Goal: Information Seeking & Learning: Learn about a topic

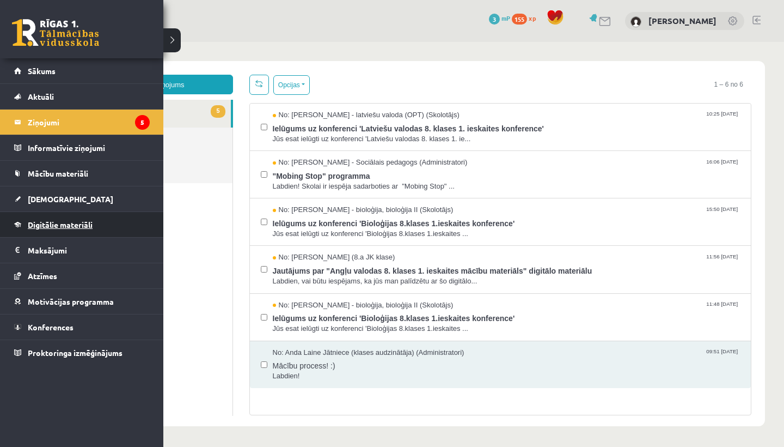
click at [40, 225] on span "Digitālie materiāli" at bounding box center [60, 224] width 65 height 10
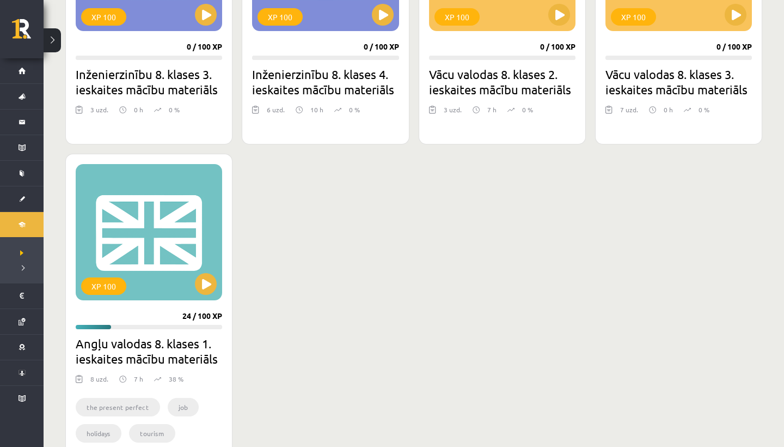
scroll to position [1720, 0]
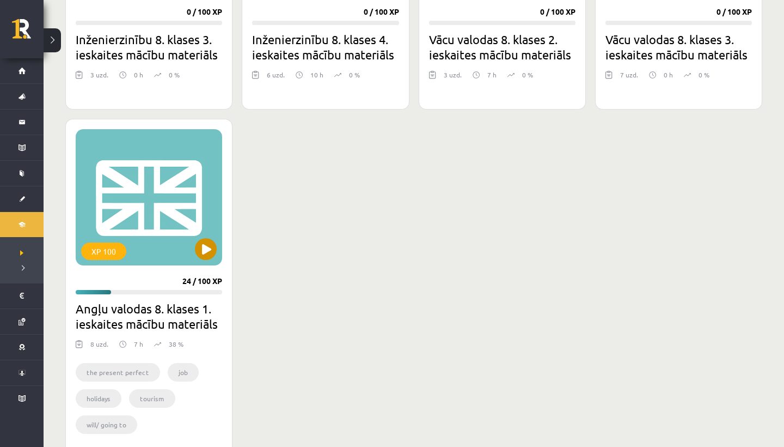
click at [205, 254] on button at bounding box center [206, 249] width 22 height 22
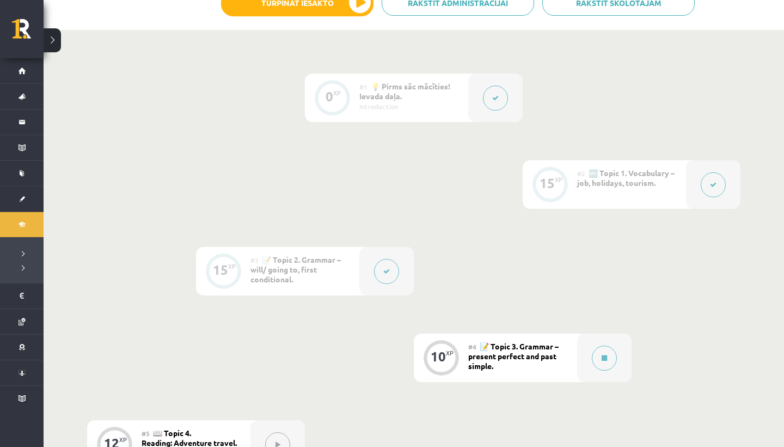
scroll to position [236, 0]
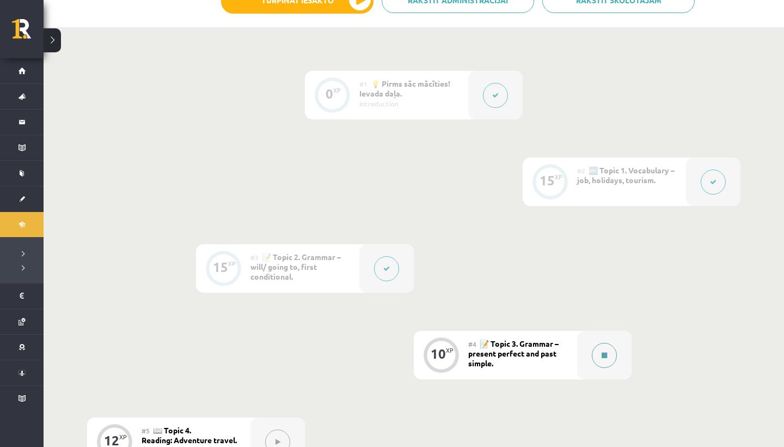
click at [608, 362] on button at bounding box center [604, 355] width 25 height 25
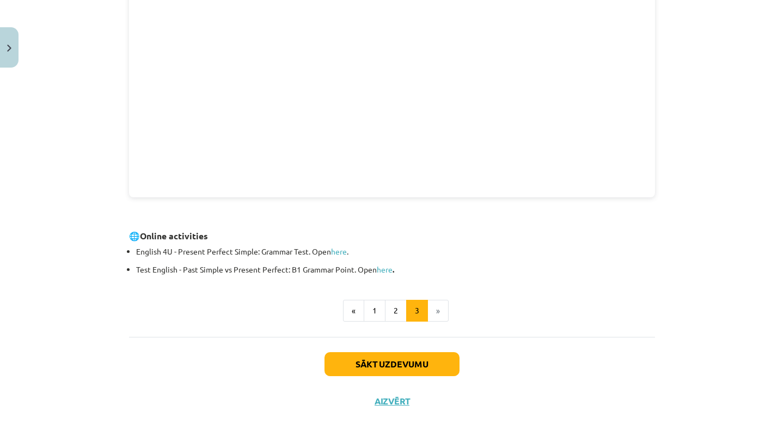
scroll to position [317, 0]
click at [393, 316] on button "2" at bounding box center [396, 311] width 22 height 22
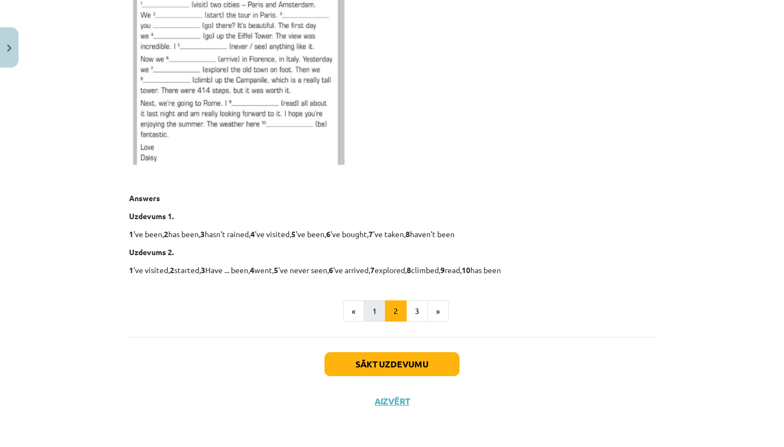
click at [367, 314] on button "1" at bounding box center [375, 311] width 22 height 22
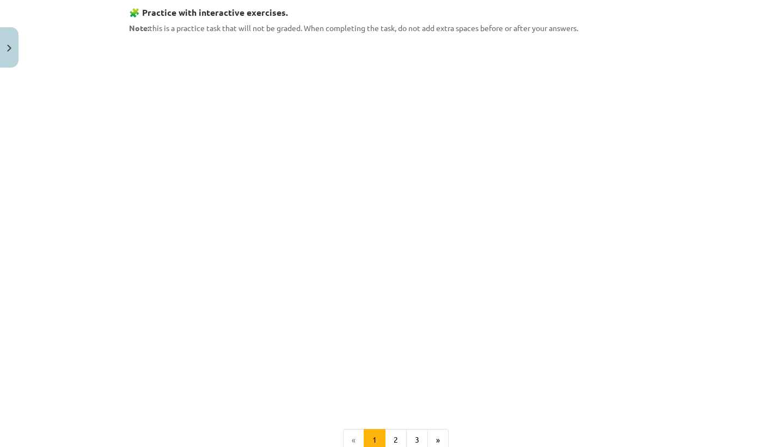
scroll to position [1115, 0]
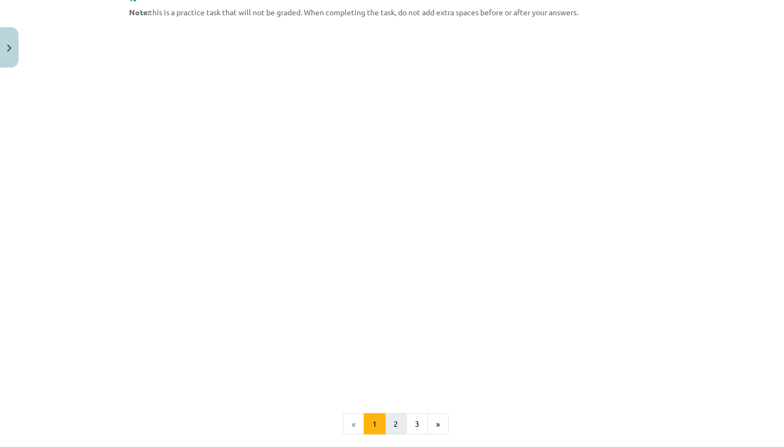
click at [392, 417] on button "2" at bounding box center [396, 424] width 22 height 22
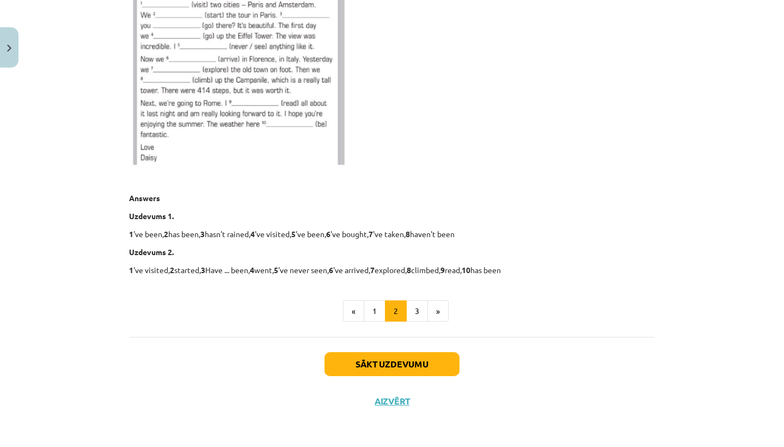
click at [394, 353] on button "Sākt uzdevumu" at bounding box center [392, 364] width 135 height 24
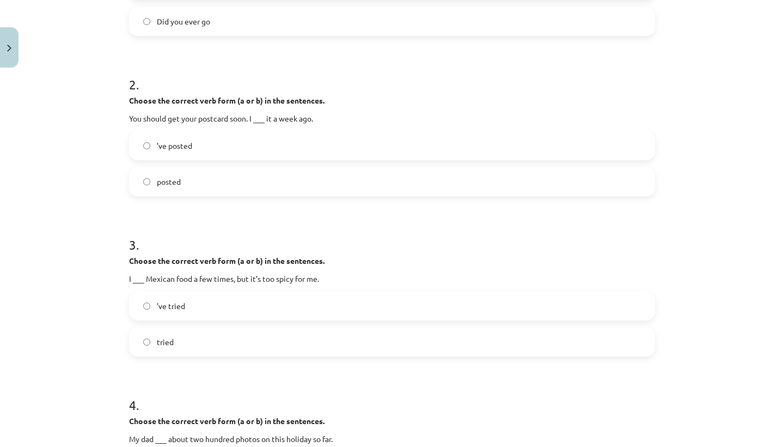
scroll to position [323, 0]
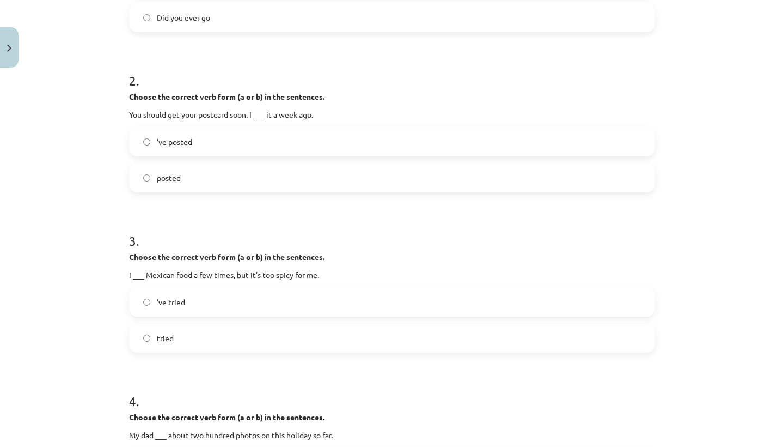
click at [153, 178] on label "posted" at bounding box center [392, 177] width 524 height 27
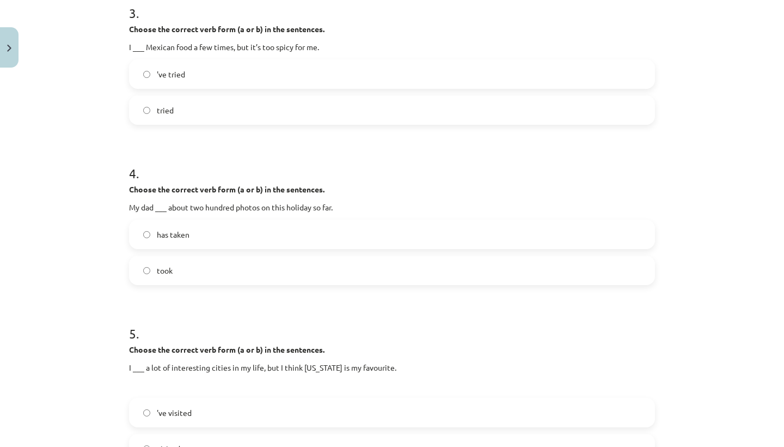
scroll to position [560, 0]
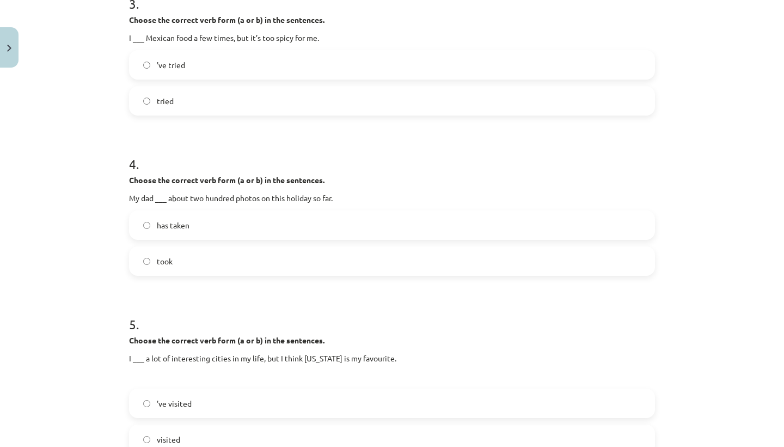
click at [142, 256] on label "took" at bounding box center [392, 260] width 524 height 27
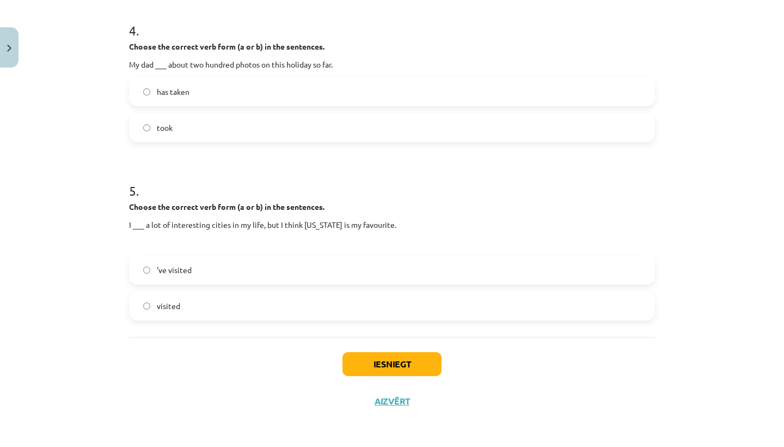
scroll to position [695, 0]
click at [373, 357] on button "Iesniegt" at bounding box center [392, 364] width 99 height 24
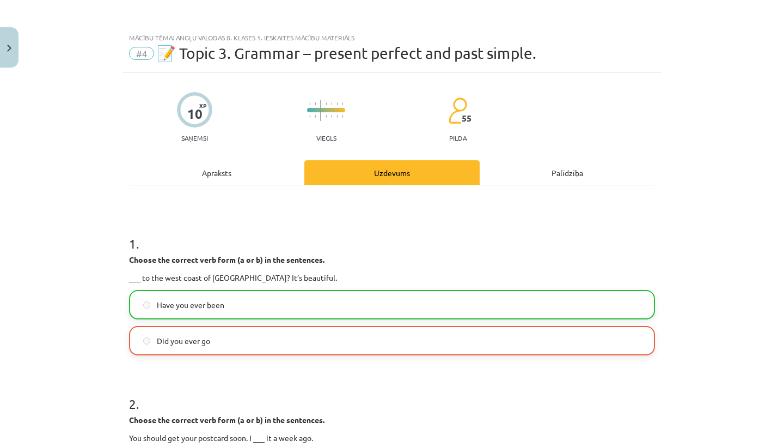
scroll to position [0, 0]
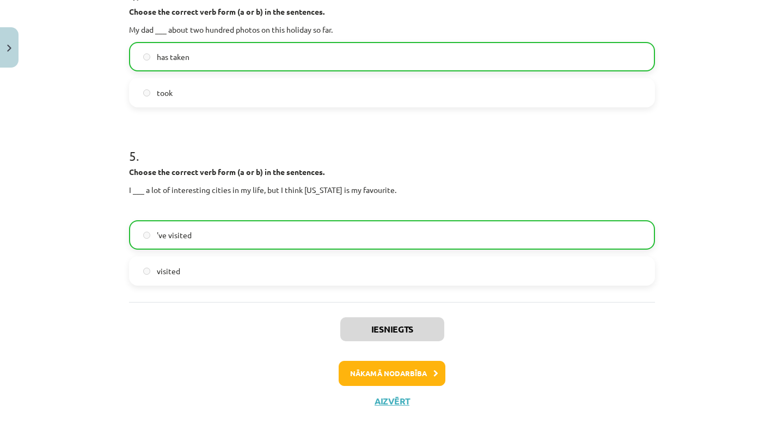
click at [383, 373] on button "Nākamā nodarbība" at bounding box center [392, 373] width 107 height 25
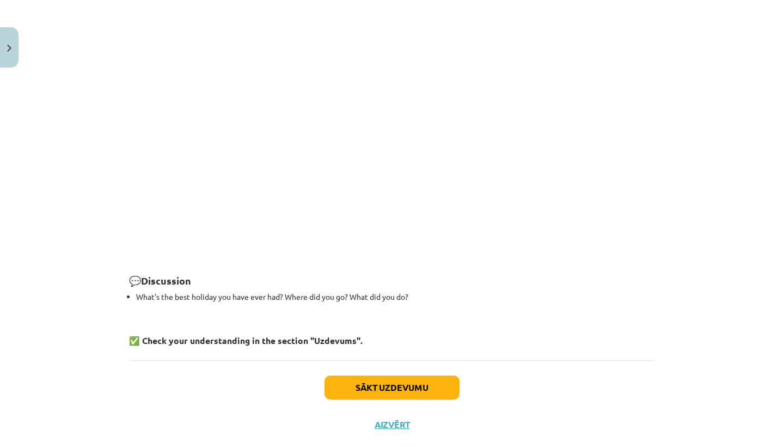
scroll to position [1486, 0]
click at [381, 376] on button "Sākt uzdevumu" at bounding box center [392, 388] width 135 height 24
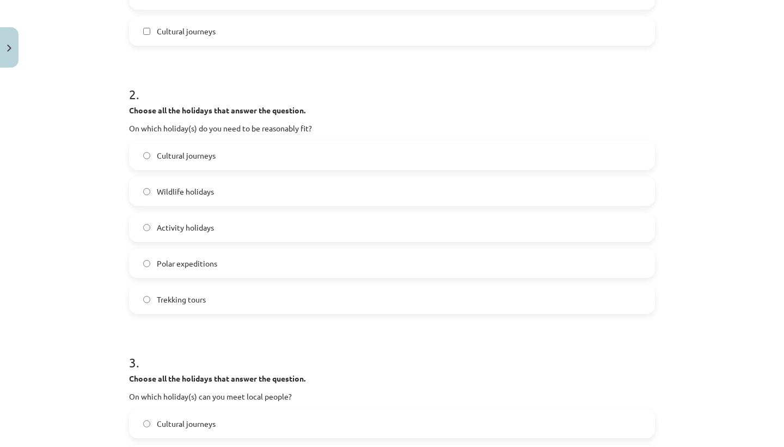
scroll to position [381, 0]
click at [153, 228] on label "Activity holidays" at bounding box center [392, 227] width 524 height 27
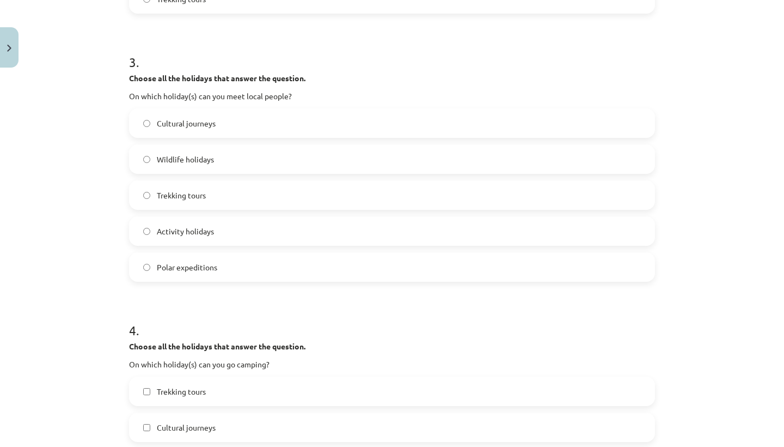
scroll to position [682, 0]
click at [143, 121] on label "Cultural journeys" at bounding box center [392, 121] width 524 height 27
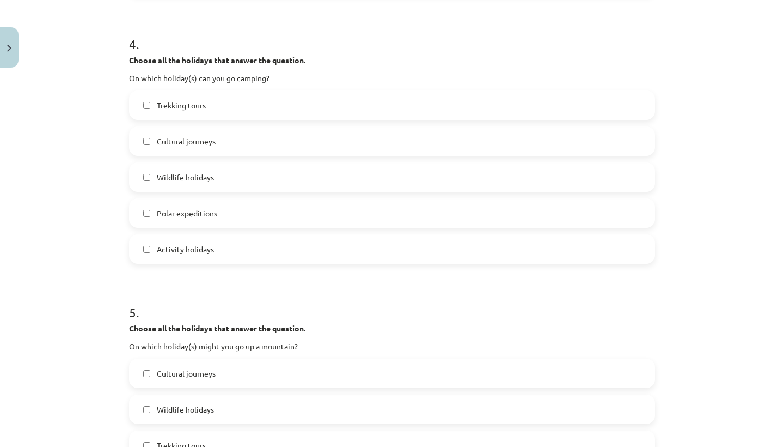
scroll to position [966, 0]
click at [142, 254] on label "Activity holidays" at bounding box center [392, 249] width 524 height 27
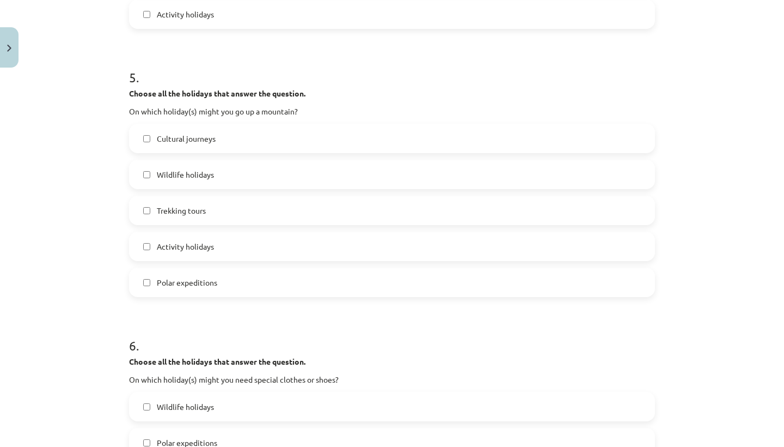
scroll to position [1204, 0]
click at [147, 168] on label "Wildlife holidays" at bounding box center [392, 171] width 524 height 27
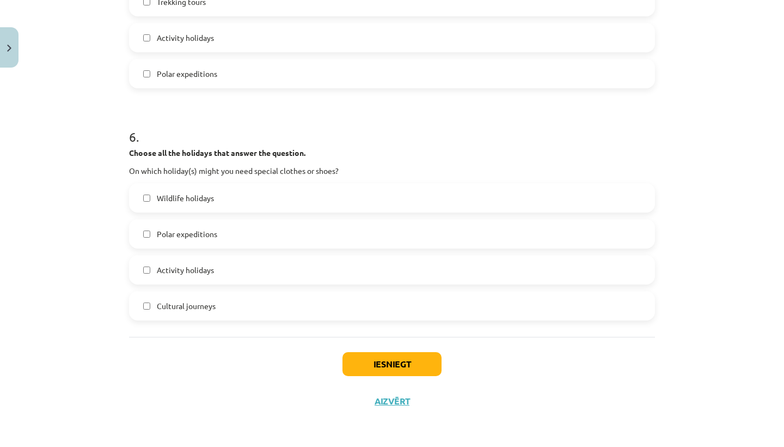
scroll to position [1412, 0]
click at [403, 369] on button "Iesniegt" at bounding box center [392, 364] width 99 height 24
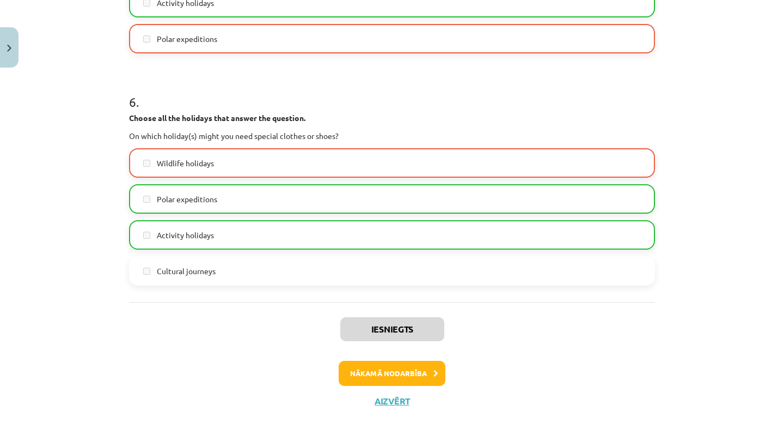
scroll to position [1447, 0]
click at [395, 401] on button "Aizvērt" at bounding box center [391, 400] width 41 height 11
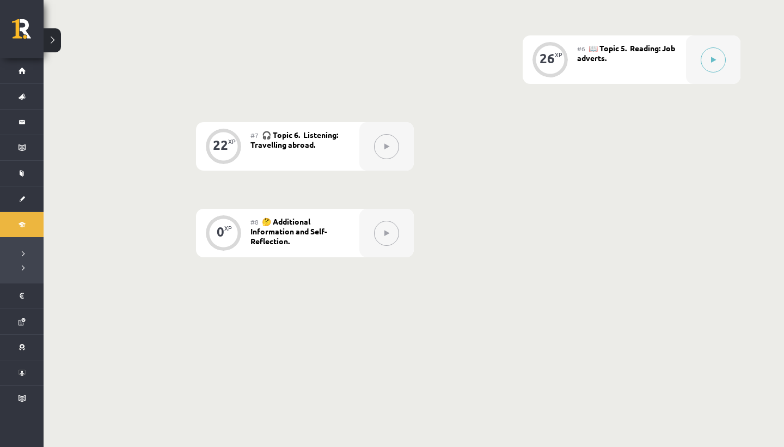
scroll to position [703, 0]
click at [715, 65] on icon at bounding box center [713, 62] width 5 height 7
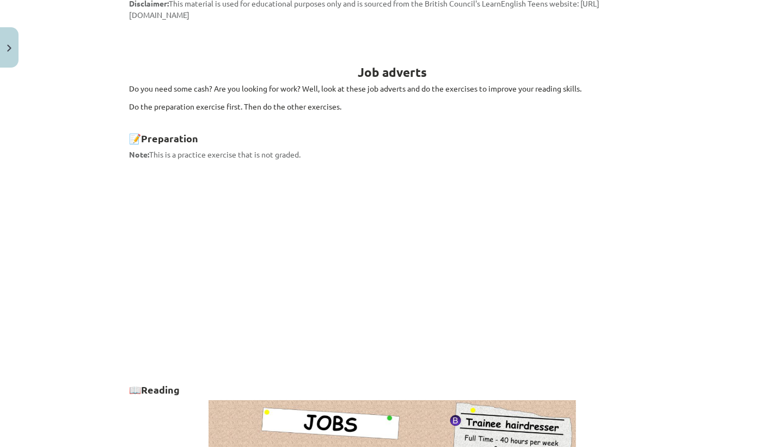
scroll to position [199, 0]
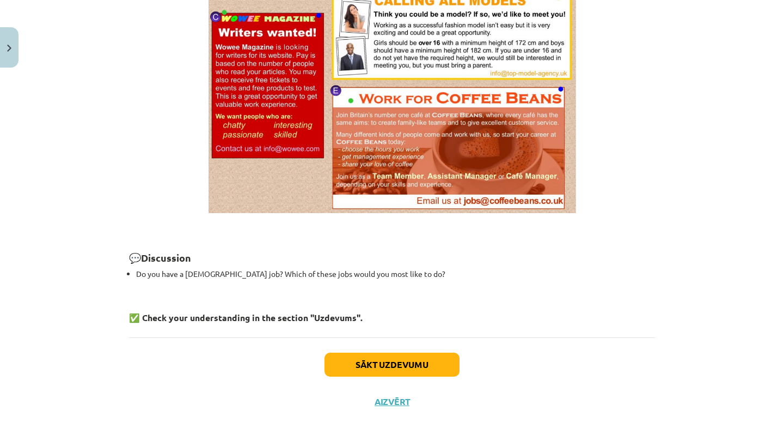
click at [370, 361] on button "Sākt uzdevumu" at bounding box center [392, 364] width 135 height 24
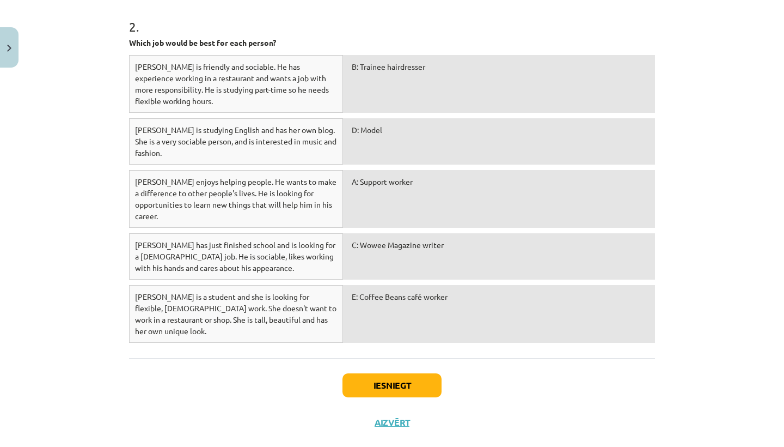
click at [370, 373] on button "Iesniegt" at bounding box center [392, 385] width 99 height 24
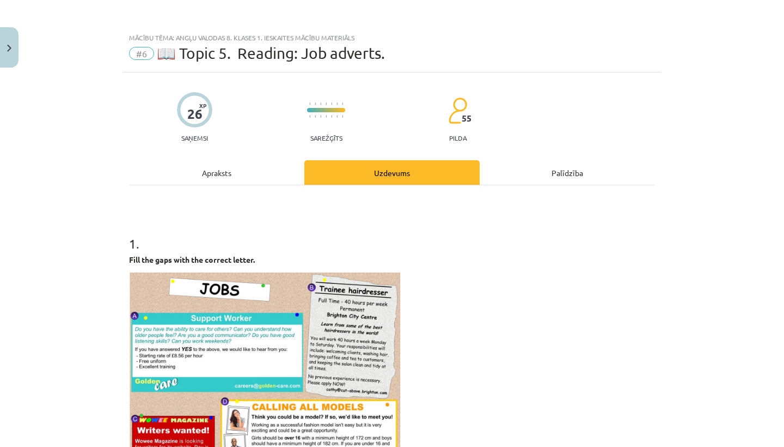
scroll to position [0, 0]
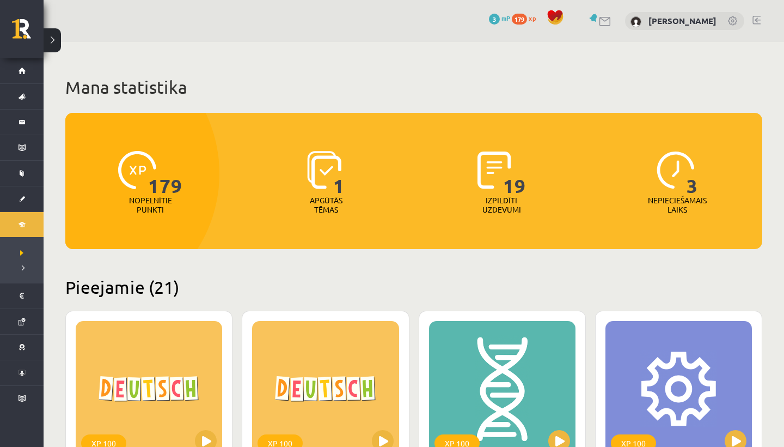
scroll to position [1720, 0]
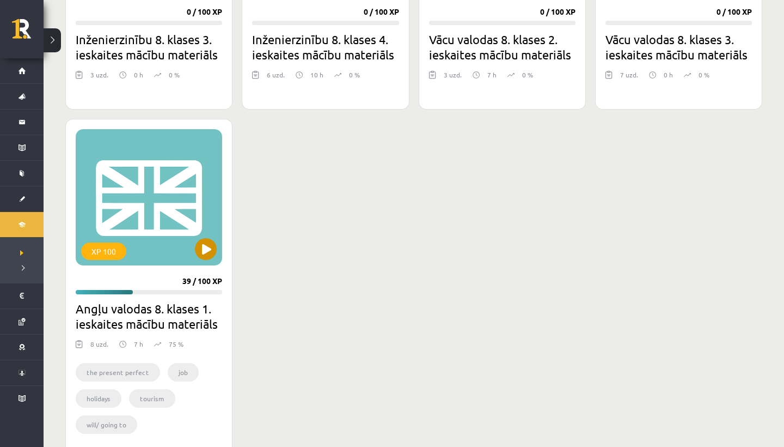
click at [206, 243] on button at bounding box center [206, 249] width 22 height 22
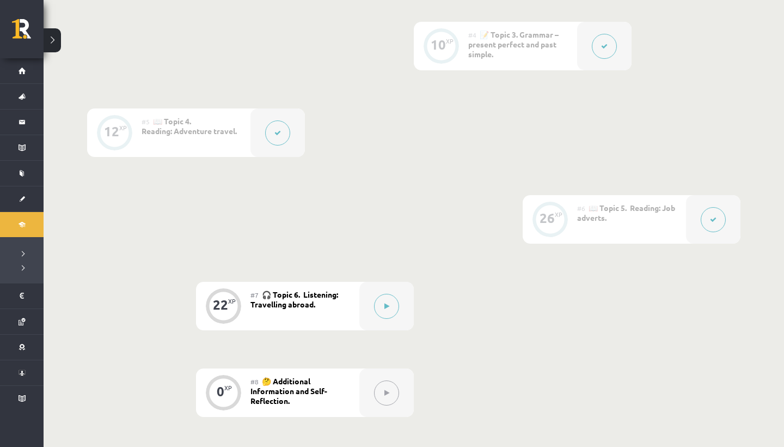
scroll to position [548, 0]
click at [385, 303] on icon at bounding box center [387, 303] width 5 height 7
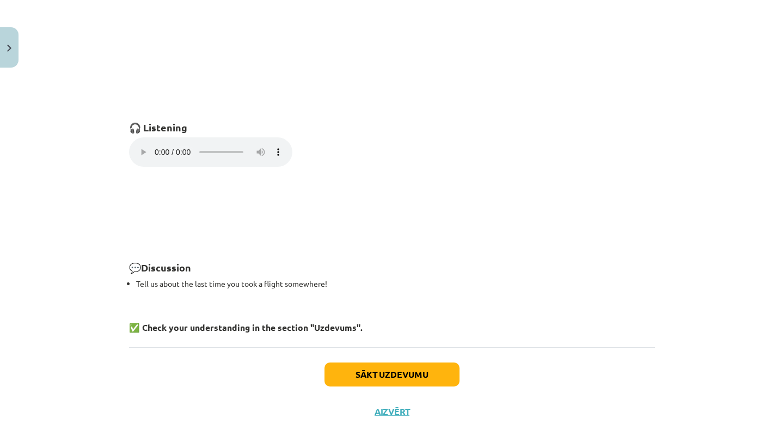
scroll to position [743, 0]
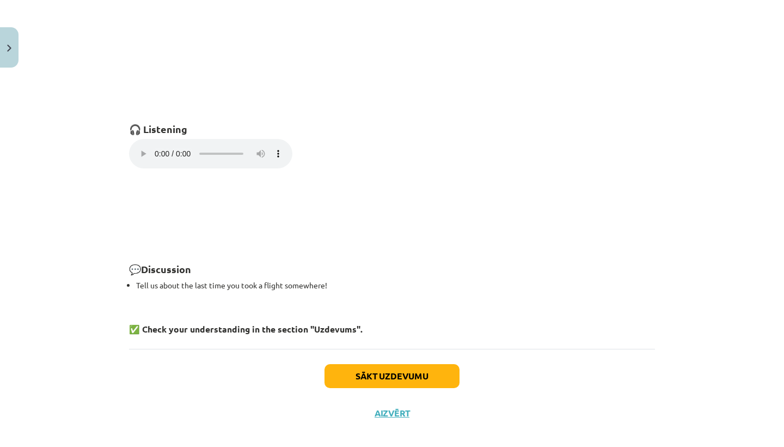
click at [362, 364] on button "Sākt uzdevumu" at bounding box center [392, 376] width 135 height 24
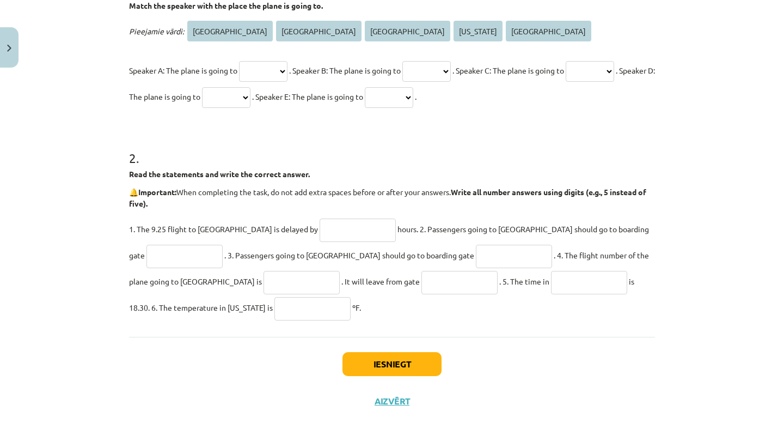
scroll to position [255, 0]
click at [399, 369] on button "Iesniegt" at bounding box center [392, 364] width 99 height 24
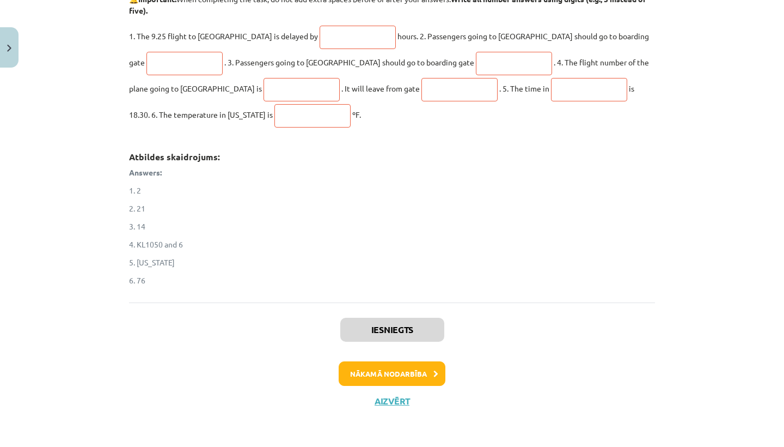
scroll to position [448, 0]
click at [389, 369] on button "Nākamā nodarbība" at bounding box center [392, 373] width 107 height 25
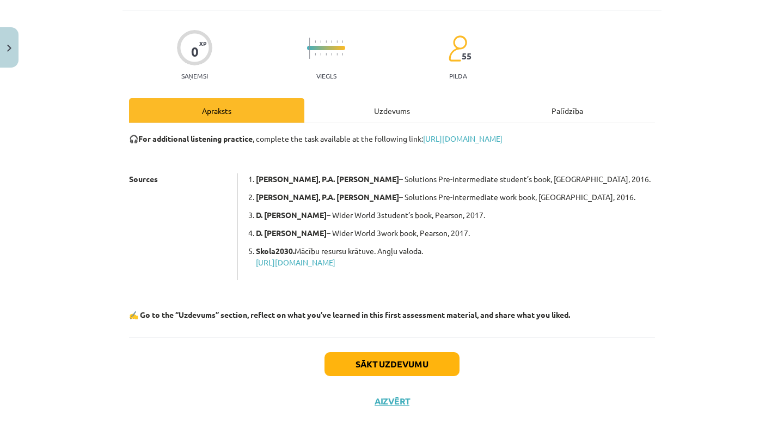
scroll to position [64, 0]
click at [362, 357] on button "Sākt uzdevumu" at bounding box center [392, 364] width 135 height 24
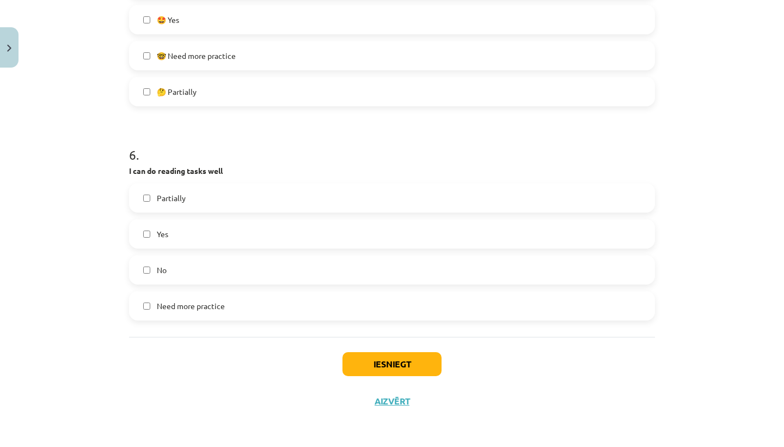
scroll to position [1161, 0]
click at [383, 365] on button "Iesniegt" at bounding box center [392, 364] width 99 height 24
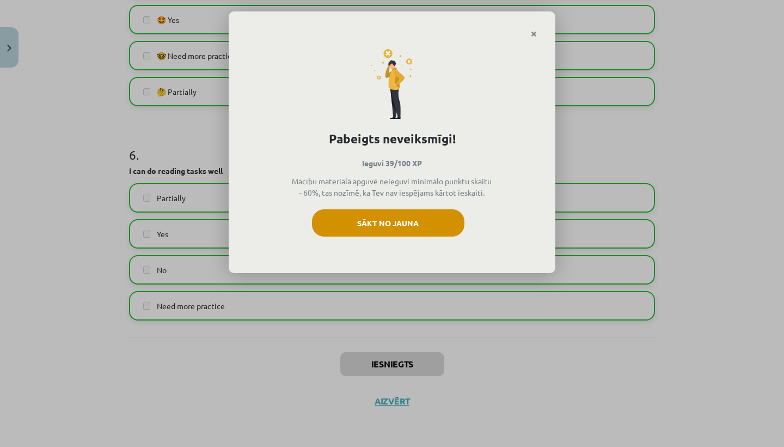
click at [374, 222] on button "Sākt no jauna" at bounding box center [388, 222] width 153 height 27
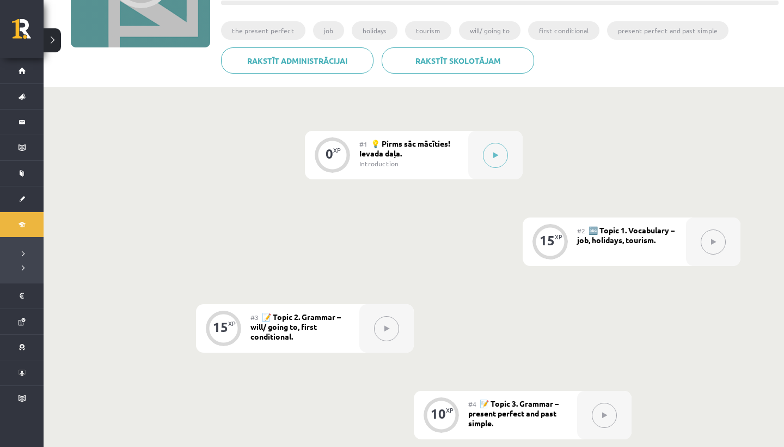
scroll to position [176, 0]
click at [485, 153] on button at bounding box center [495, 154] width 25 height 25
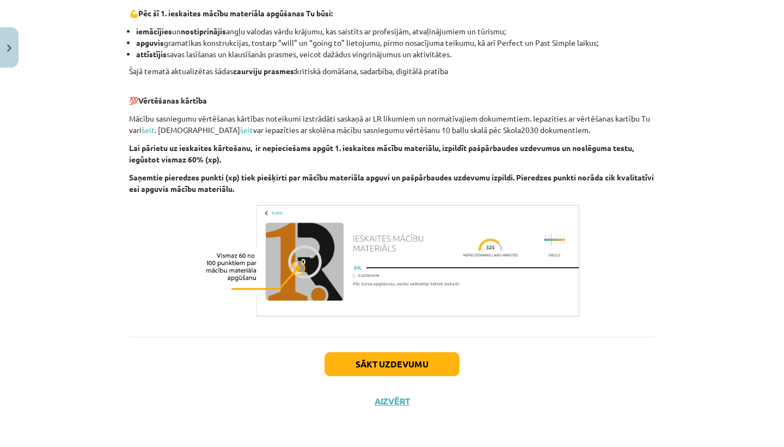
scroll to position [716, 0]
click at [422, 359] on button "Sākt uzdevumu" at bounding box center [392, 364] width 135 height 24
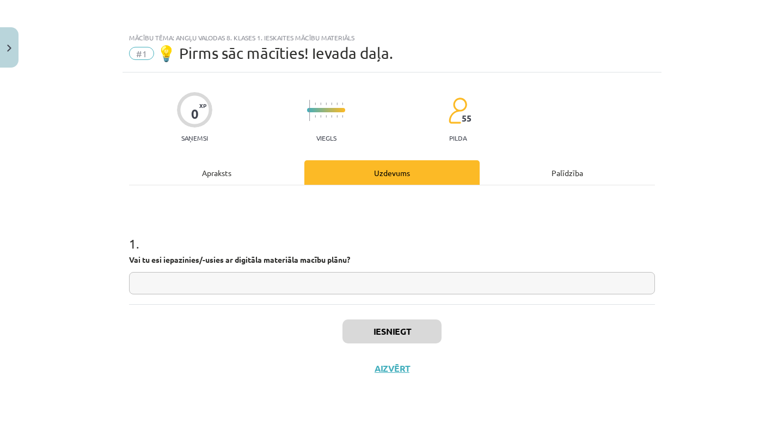
scroll to position [0, 0]
click at [137, 283] on input "text" at bounding box center [392, 283] width 526 height 22
type input "**"
click at [364, 330] on button "Iesniegt" at bounding box center [392, 331] width 99 height 24
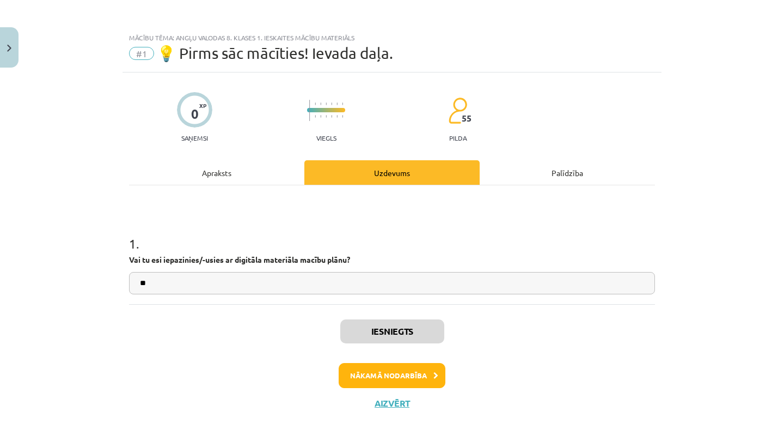
click at [383, 374] on button "Nākamā nodarbība" at bounding box center [392, 375] width 107 height 25
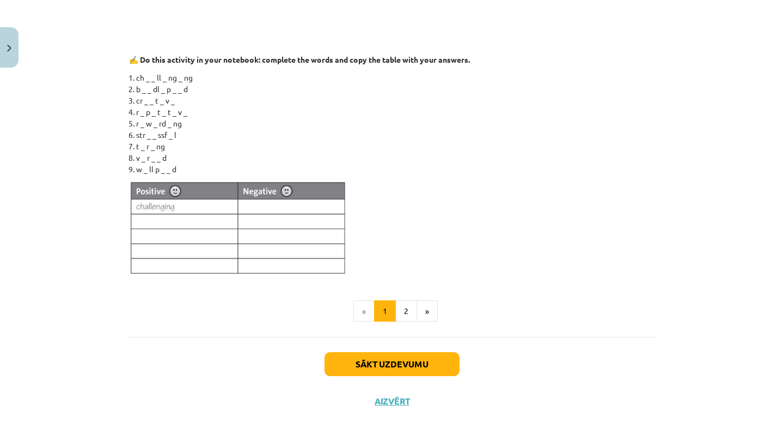
scroll to position [742, 0]
click at [408, 309] on button "2" at bounding box center [406, 311] width 22 height 22
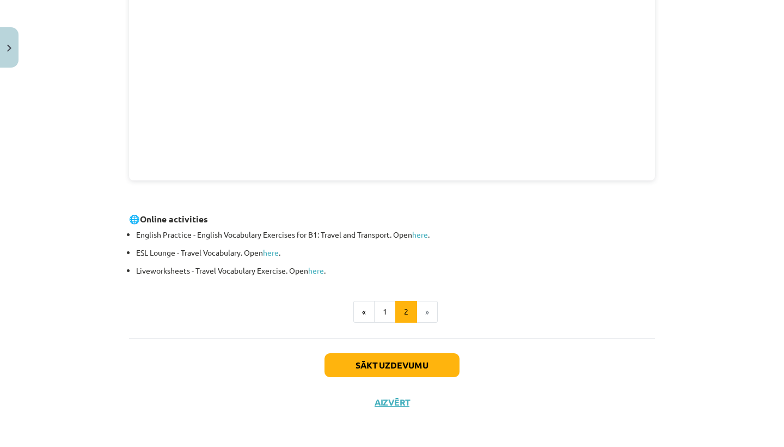
click at [339, 357] on button "Sākt uzdevumu" at bounding box center [392, 365] width 135 height 24
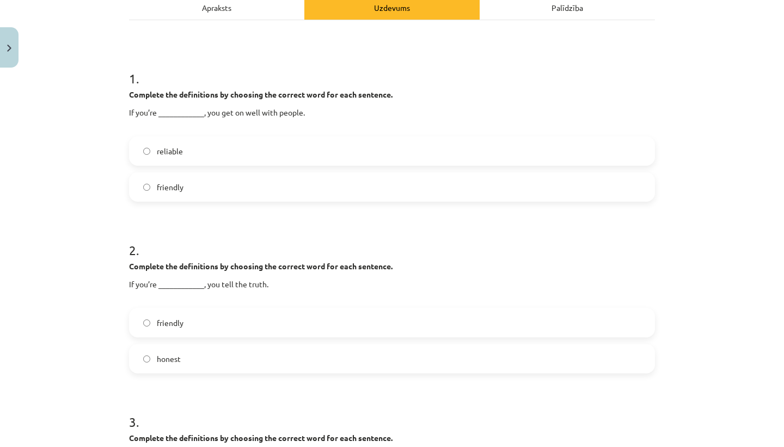
scroll to position [160, 0]
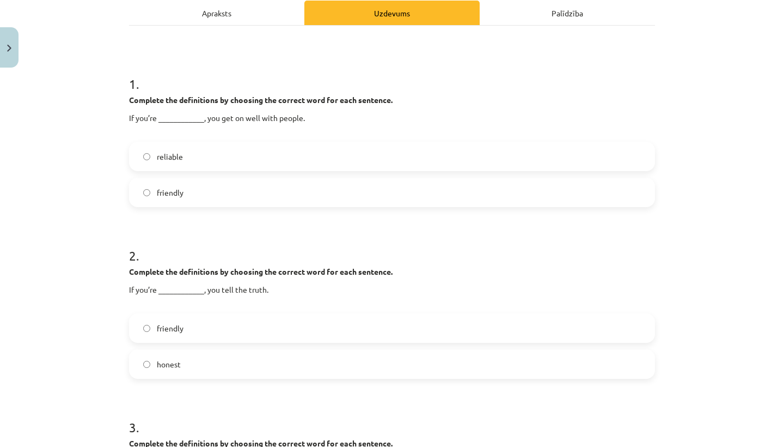
click at [141, 192] on label "friendly" at bounding box center [392, 192] width 524 height 27
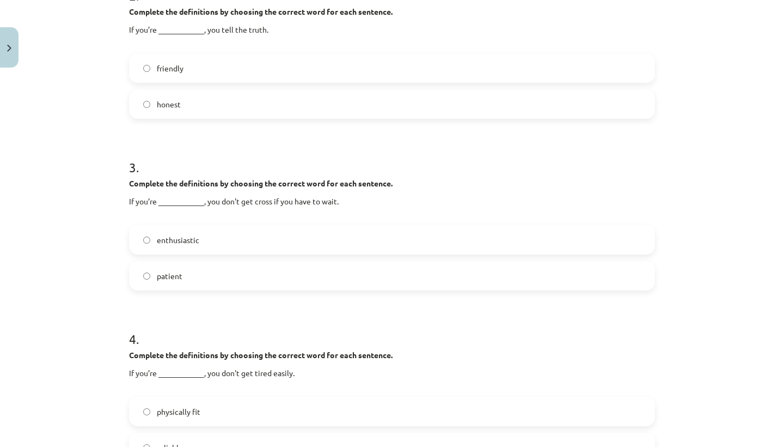
scroll to position [423, 0]
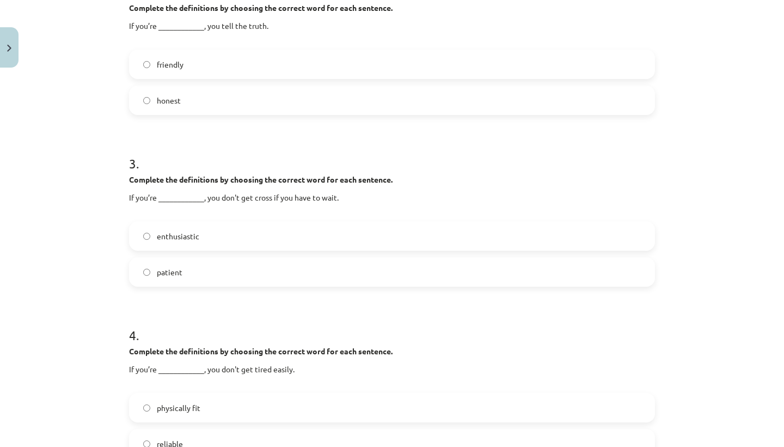
click at [153, 236] on label "enthusiastic" at bounding box center [392, 235] width 524 height 27
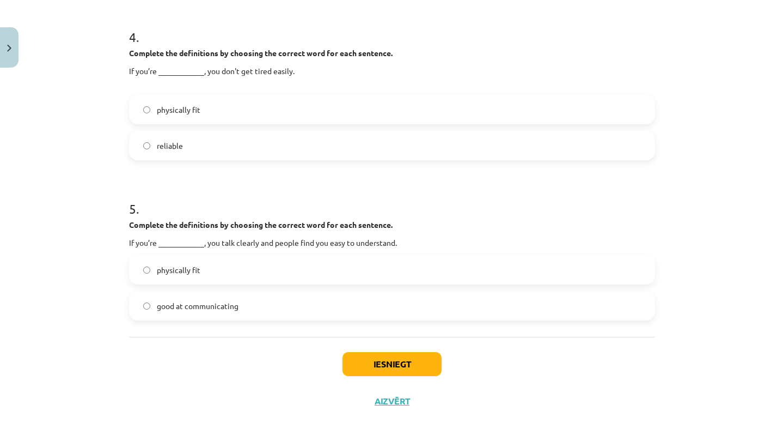
scroll to position [723, 0]
click at [370, 371] on button "Iesniegt" at bounding box center [392, 364] width 99 height 24
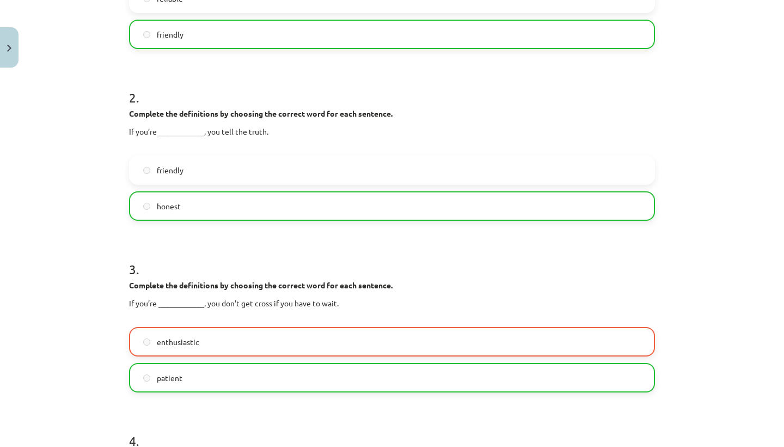
scroll to position [0, 0]
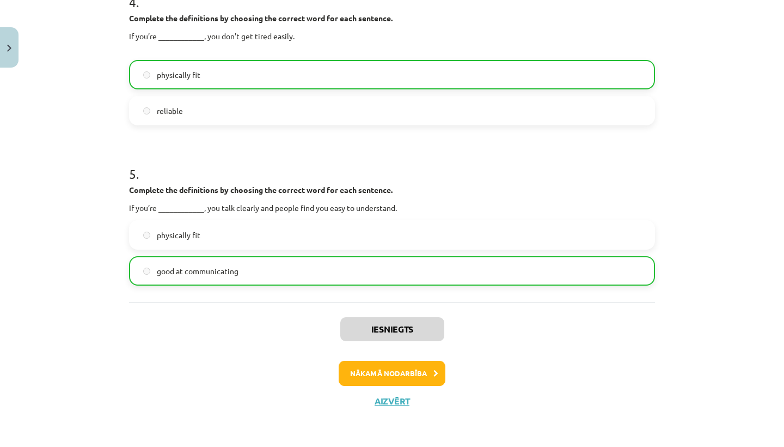
click at [407, 371] on button "Nākamā nodarbība" at bounding box center [392, 373] width 107 height 25
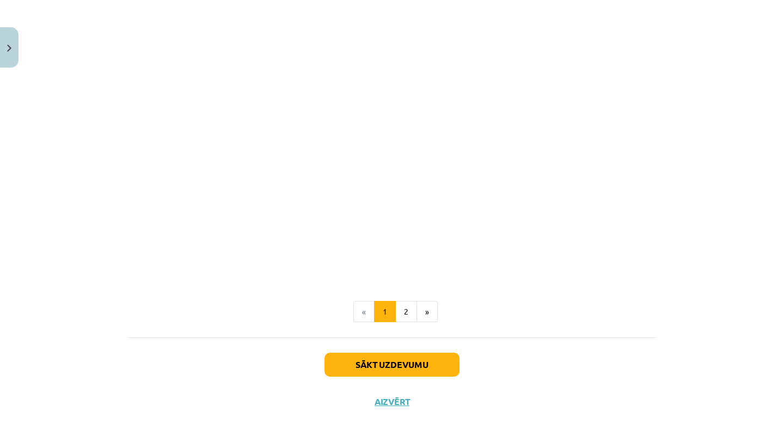
scroll to position [1293, 0]
click at [410, 319] on button "2" at bounding box center [406, 312] width 22 height 22
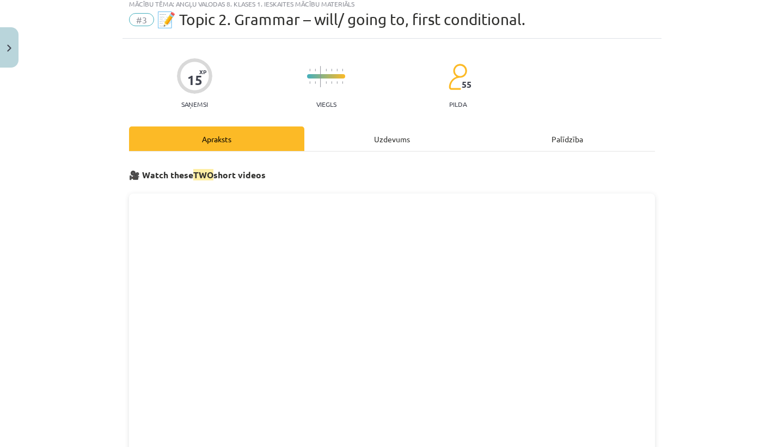
scroll to position [24, 0]
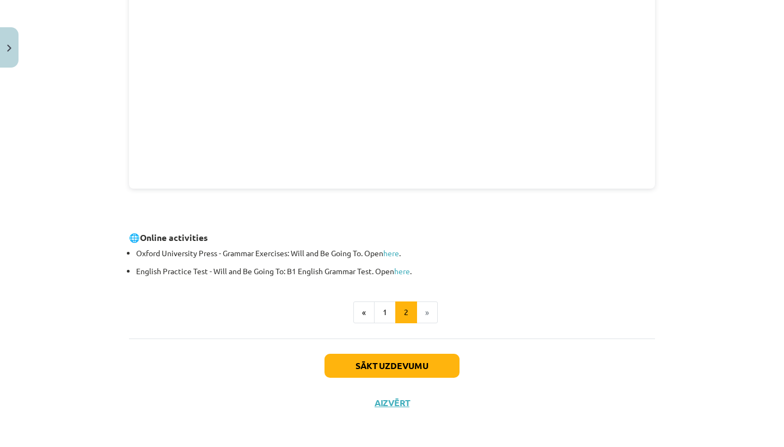
click at [379, 374] on button "Sākt uzdevumu" at bounding box center [392, 365] width 135 height 24
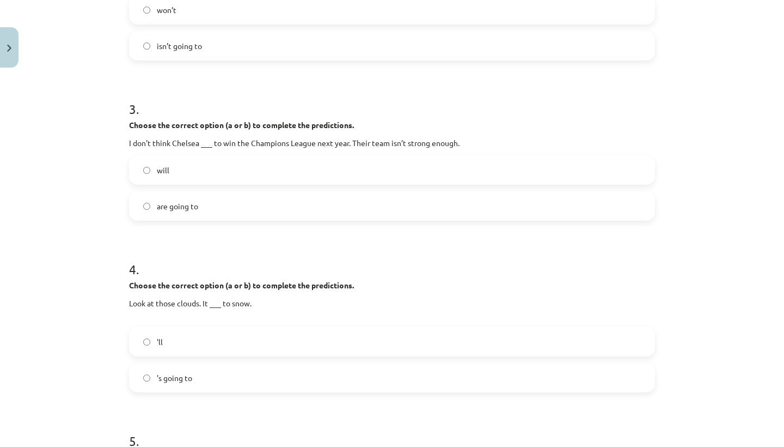
scroll to position [464, 0]
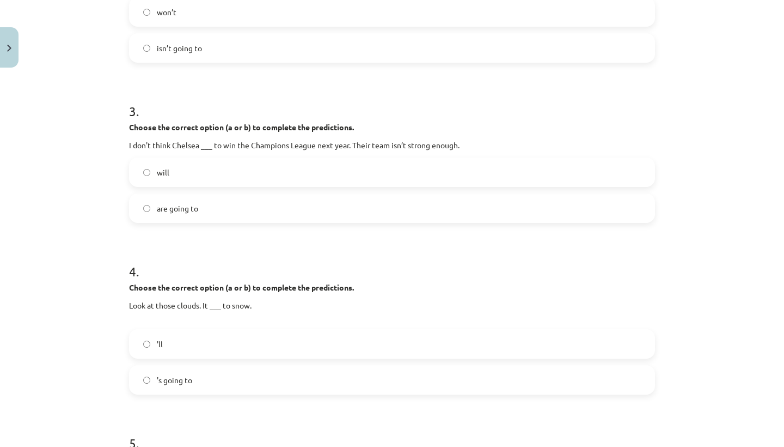
click at [135, 177] on label "will" at bounding box center [392, 171] width 524 height 27
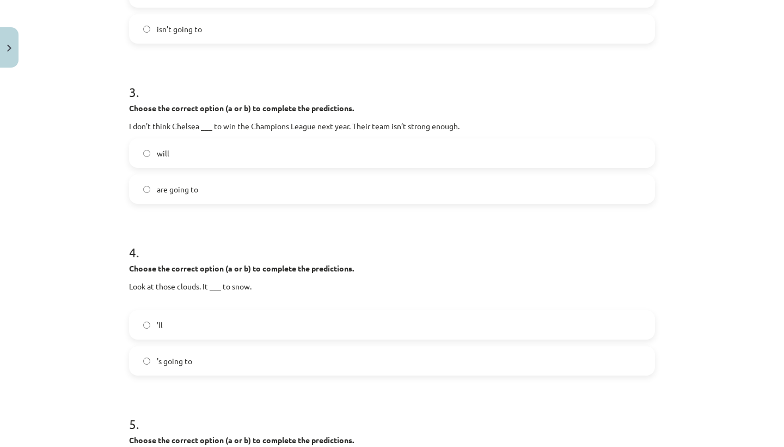
scroll to position [461, 0]
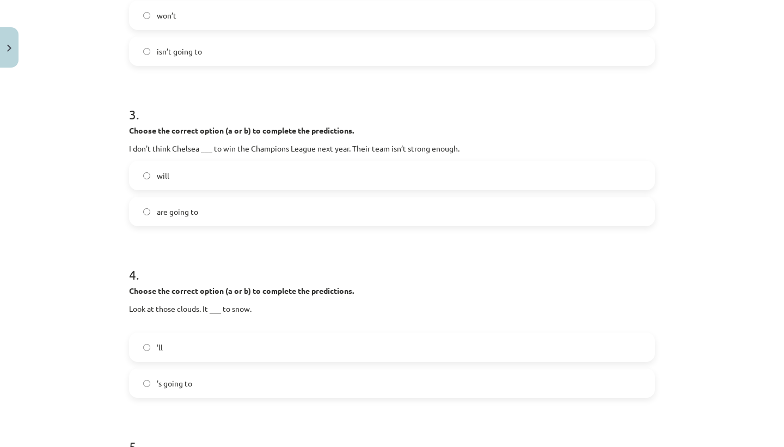
click at [144, 171] on label "will" at bounding box center [392, 175] width 524 height 27
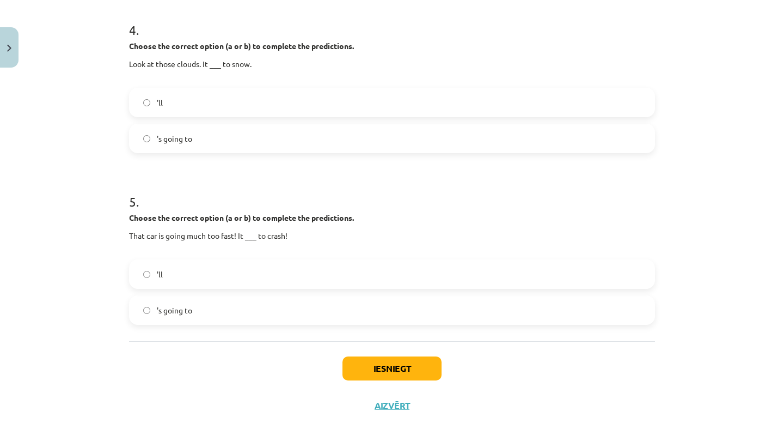
scroll to position [711, 0]
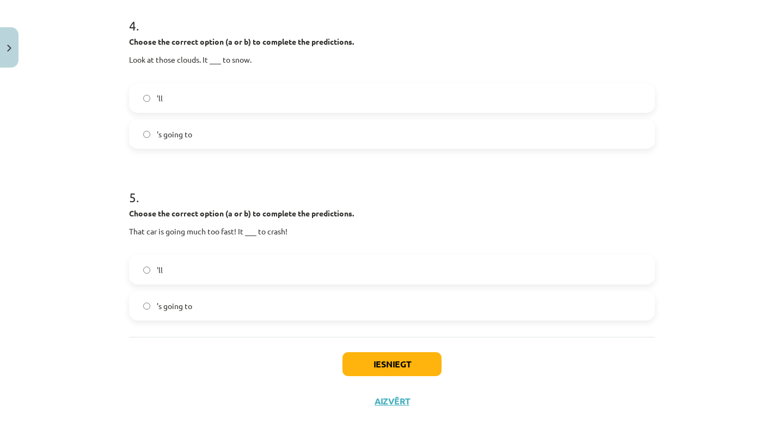
click at [370, 356] on button "Iesniegt" at bounding box center [392, 364] width 99 height 24
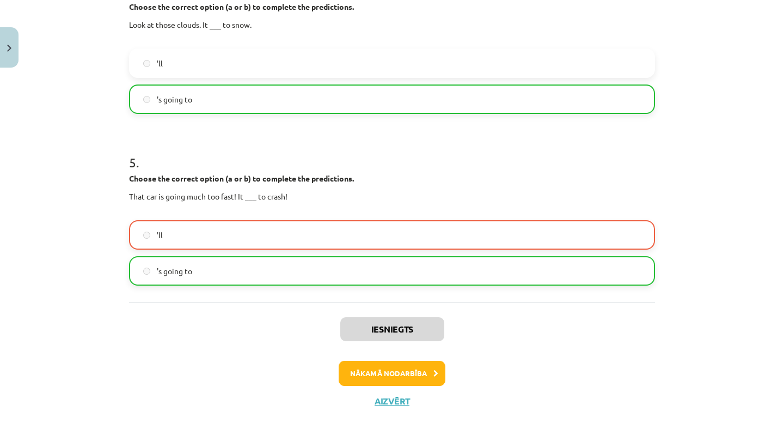
scroll to position [746, 0]
click at [381, 402] on button "Aizvērt" at bounding box center [391, 400] width 41 height 11
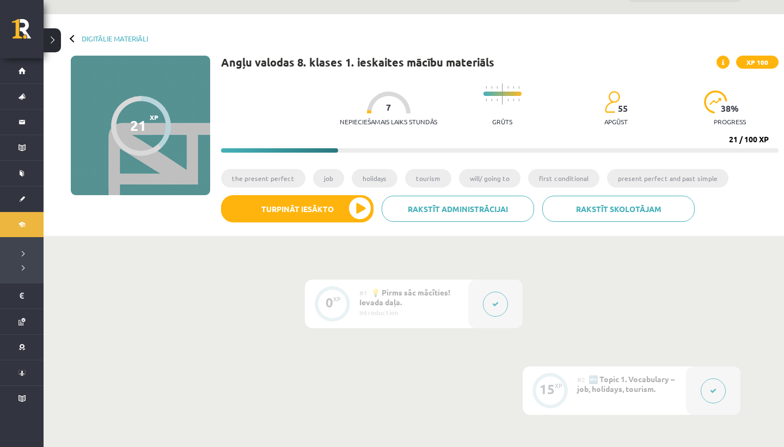
scroll to position [27, 0]
click at [309, 147] on div "Nepieciešamais laiks stundās 7 Grūts 55 apgūst 38 % progress 21 / 100 XP" at bounding box center [500, 115] width 558 height 75
click at [149, 126] on div at bounding box center [141, 126] width 60 height 60
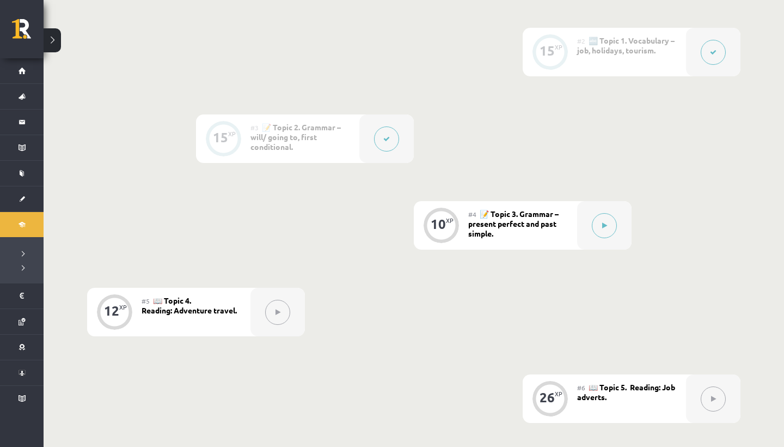
scroll to position [361, 0]
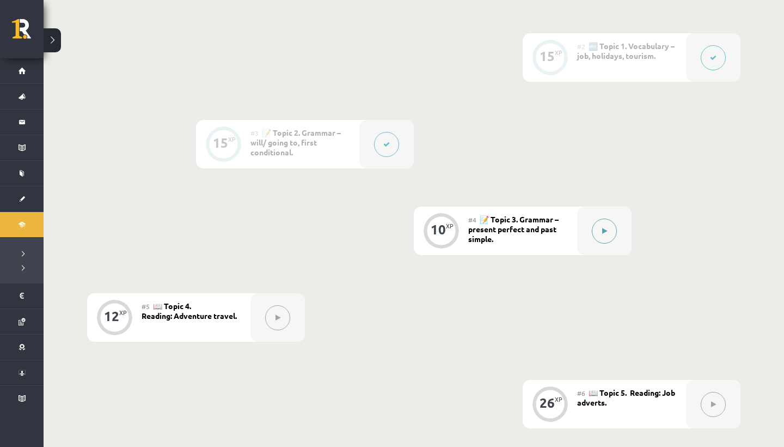
click at [603, 234] on icon at bounding box center [604, 231] width 5 height 7
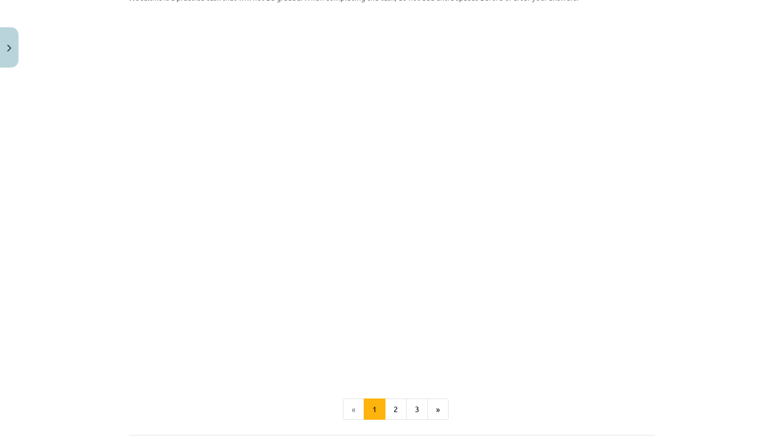
scroll to position [1130, 0]
click at [399, 408] on button "2" at bounding box center [396, 410] width 22 height 22
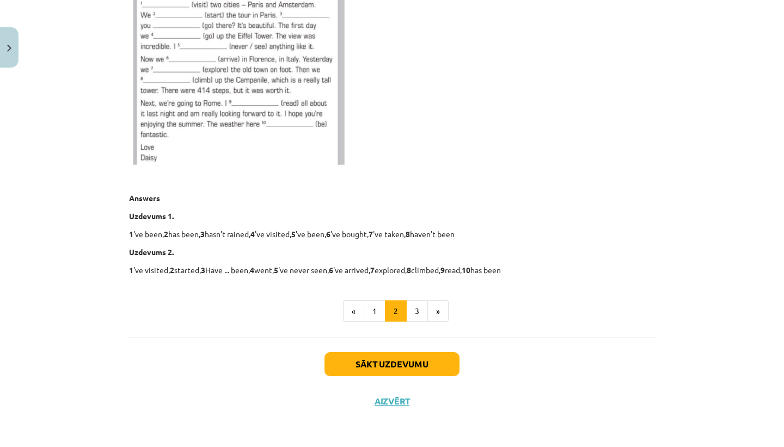
scroll to position [644, 0]
click at [384, 361] on button "Sākt uzdevumu" at bounding box center [392, 364] width 135 height 24
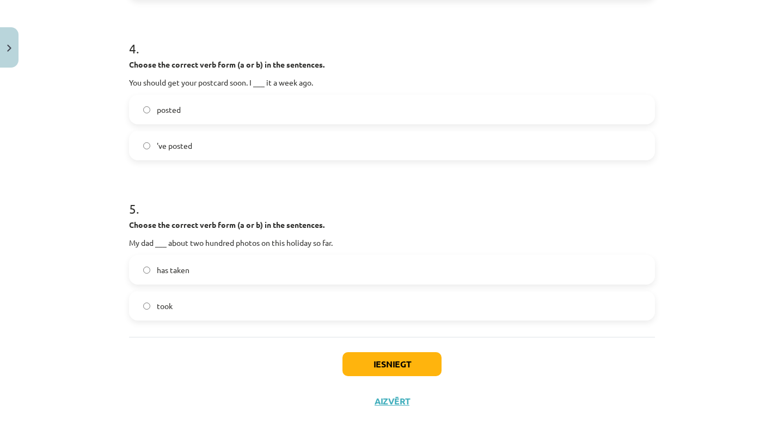
scroll to position [695, 0]
click at [386, 365] on button "Iesniegt" at bounding box center [392, 364] width 99 height 24
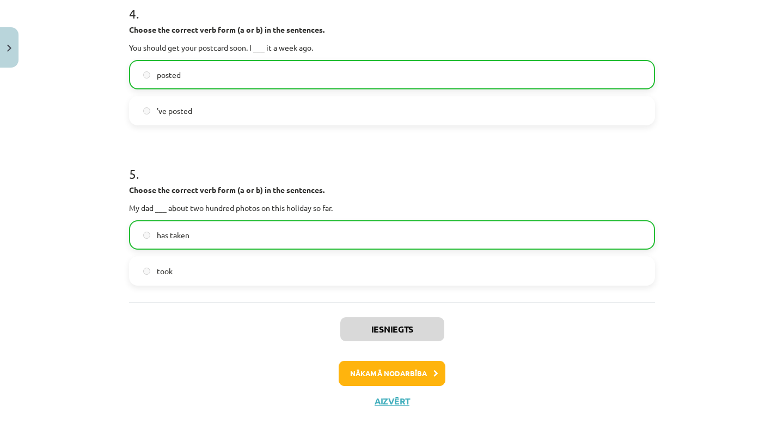
scroll to position [729, 0]
click at [391, 399] on button "Aizvērt" at bounding box center [391, 400] width 41 height 11
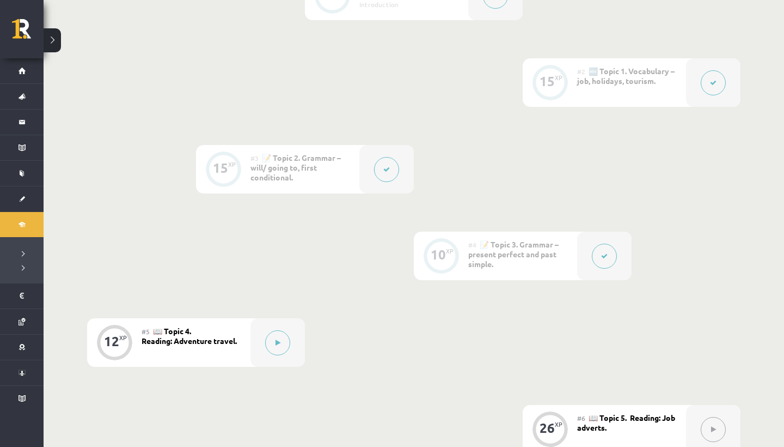
scroll to position [336, 0]
click at [285, 338] on button at bounding box center [277, 342] width 25 height 25
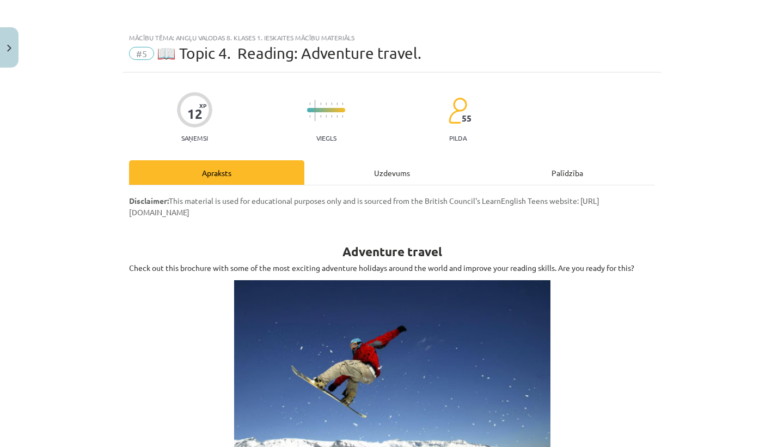
click at [383, 167] on div "Uzdevums" at bounding box center [391, 172] width 175 height 25
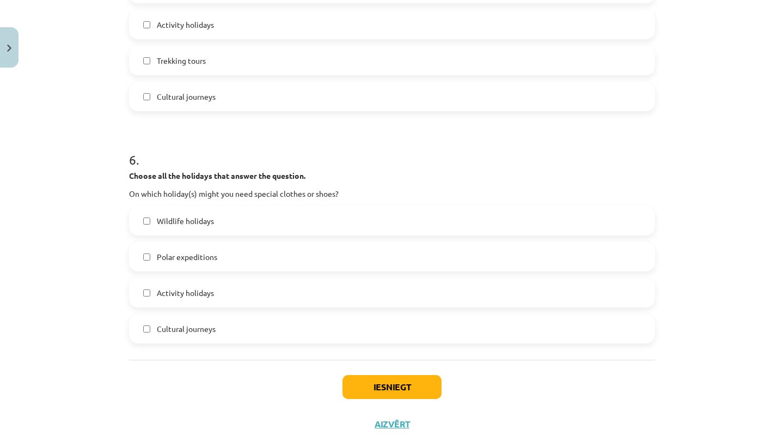
scroll to position [1381, 0]
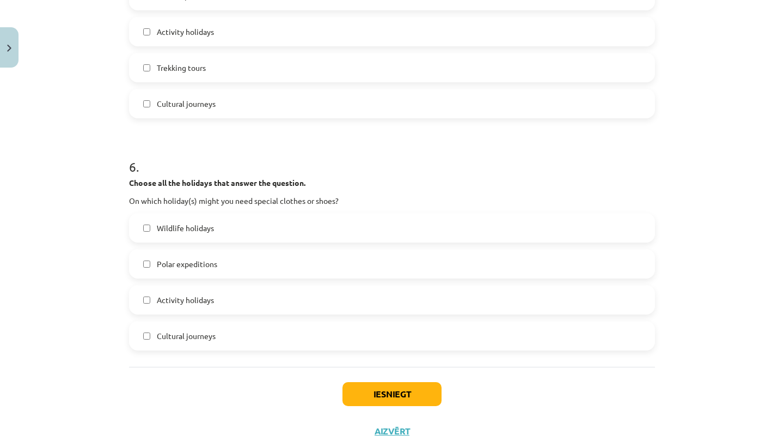
click at [152, 228] on label "Wildlife holidays" at bounding box center [392, 227] width 524 height 27
click at [151, 227] on label "Wildlife holidays" at bounding box center [392, 227] width 524 height 27
click at [142, 300] on label "Activity holidays" at bounding box center [392, 299] width 524 height 27
click at [366, 391] on button "Iesniegt" at bounding box center [392, 394] width 99 height 24
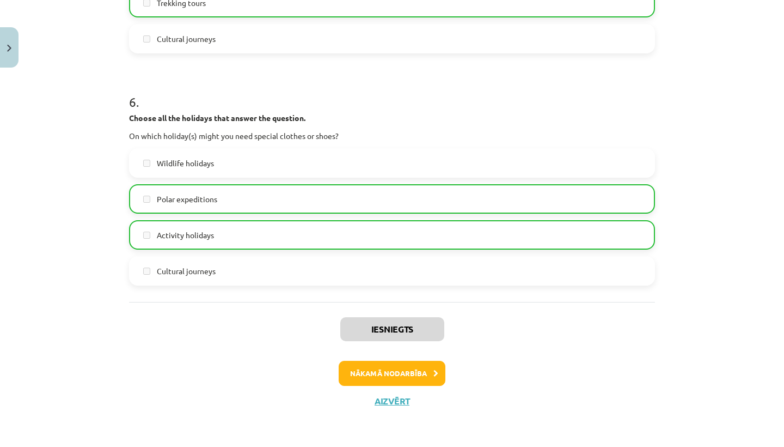
click at [391, 374] on button "Nākamā nodarbība" at bounding box center [392, 373] width 107 height 25
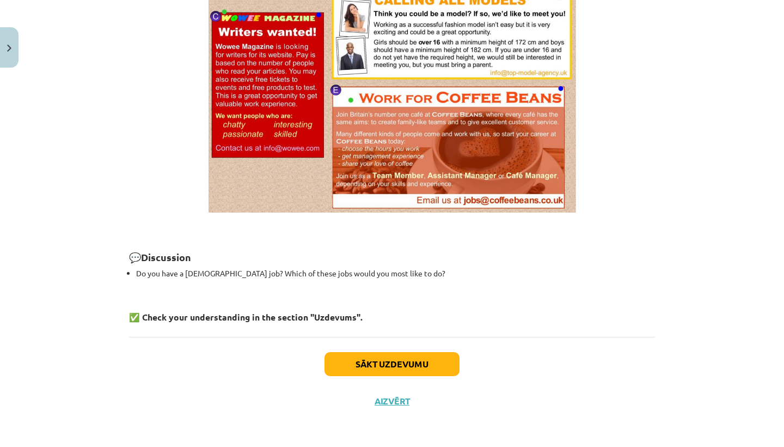
scroll to position [779, 0]
click at [357, 363] on button "Sākt uzdevumu" at bounding box center [392, 364] width 135 height 24
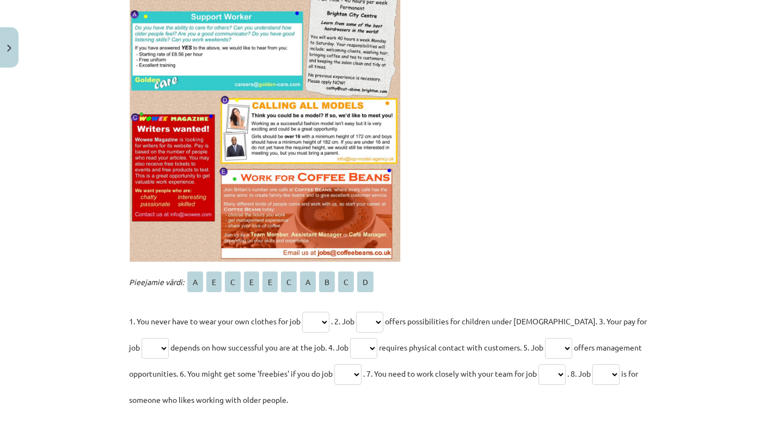
scroll to position [299, 0]
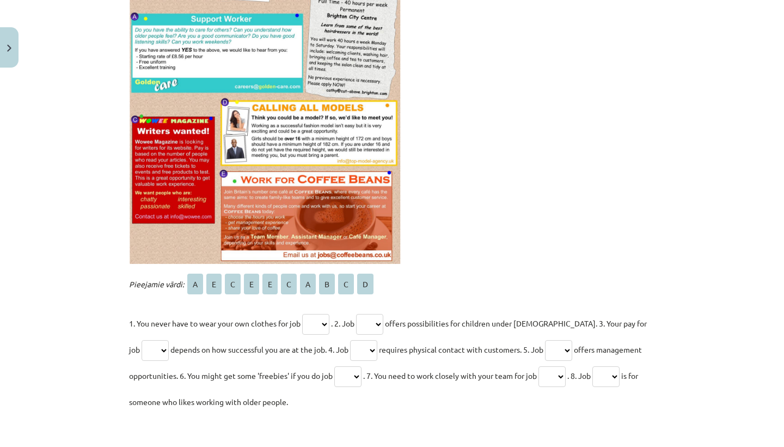
select select "*"
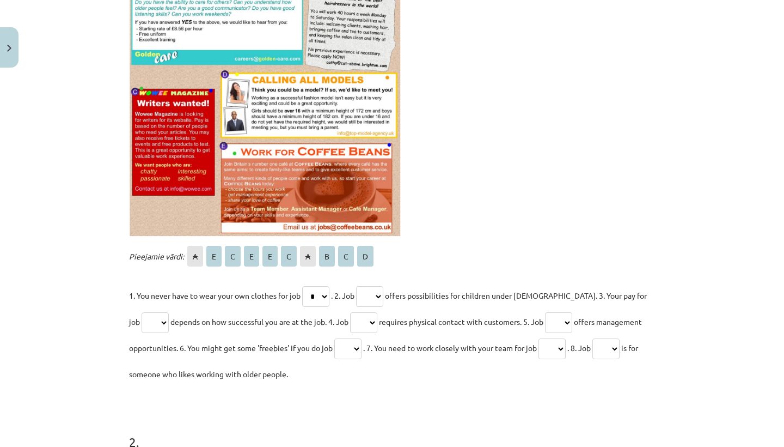
scroll to position [329, 0]
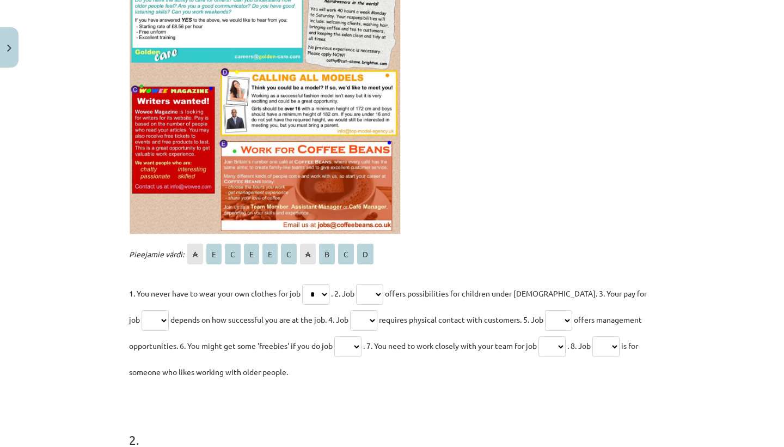
select select "*"
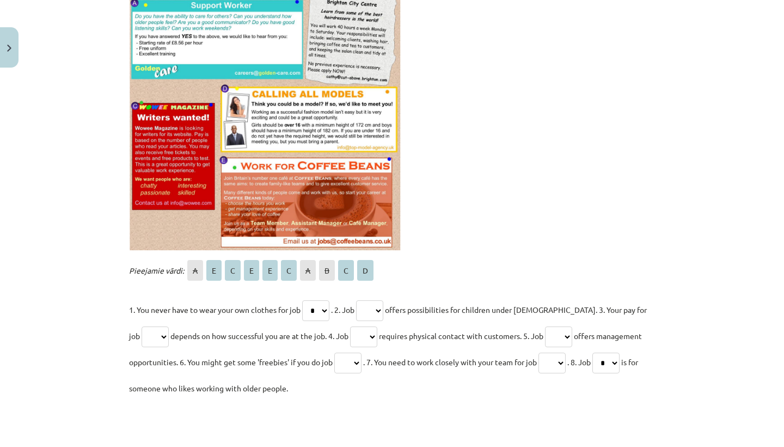
scroll to position [314, 0]
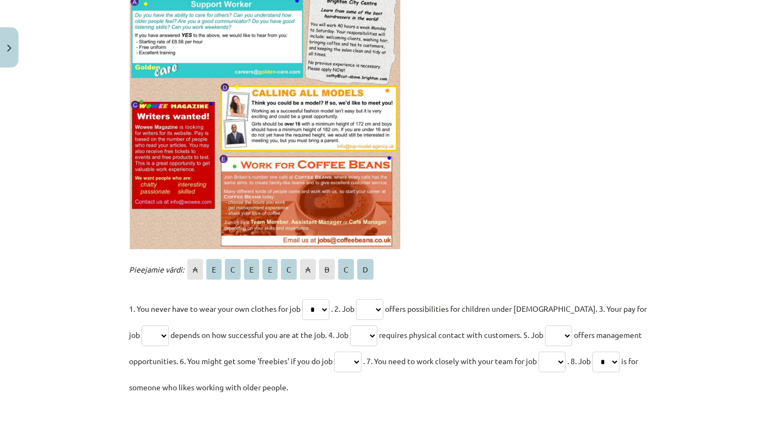
select select "*"
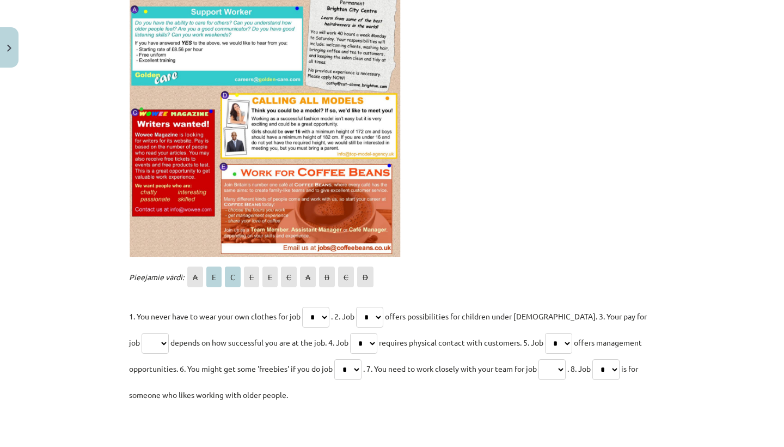
scroll to position [304, 0]
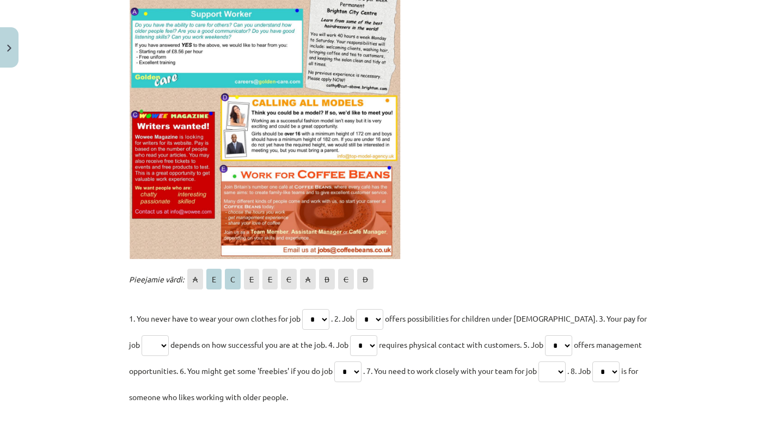
select select "*"
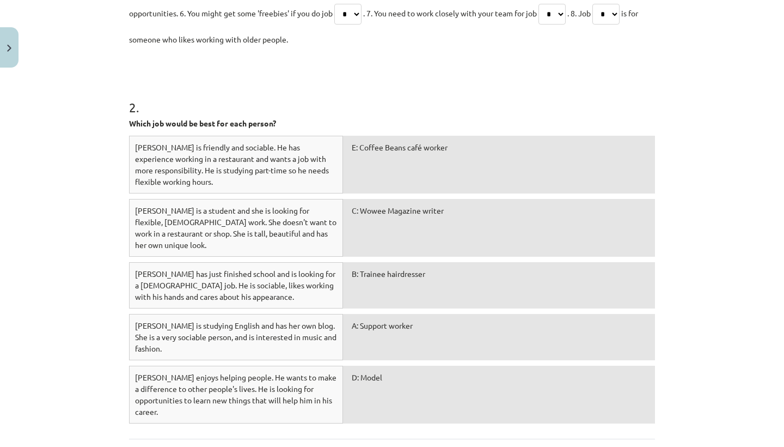
scroll to position [670, 0]
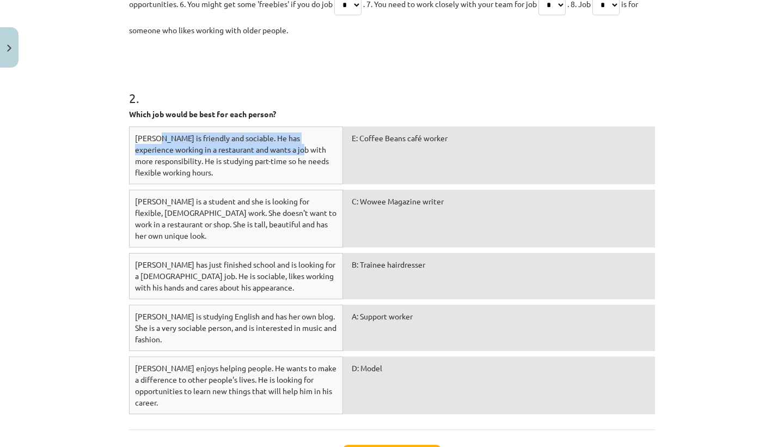
drag, startPoint x: 266, startPoint y: 147, endPoint x: 155, endPoint y: 140, distance: 110.8
click at [155, 140] on div "Sam is friendly and sociable. He has experience working in a restaurant and wan…" at bounding box center [236, 155] width 214 height 58
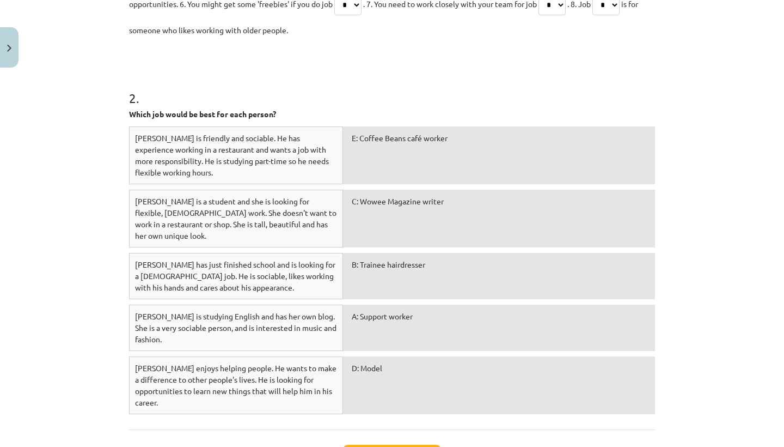
click at [79, 168] on div "Mācību tēma: Angļu valodas 8. klases 1. ieskaites mācību materiāls #6 📖 Topic 5…" at bounding box center [392, 223] width 784 height 447
click at [362, 150] on div "E: Coffee Beans café worker" at bounding box center [499, 155] width 312 height 58
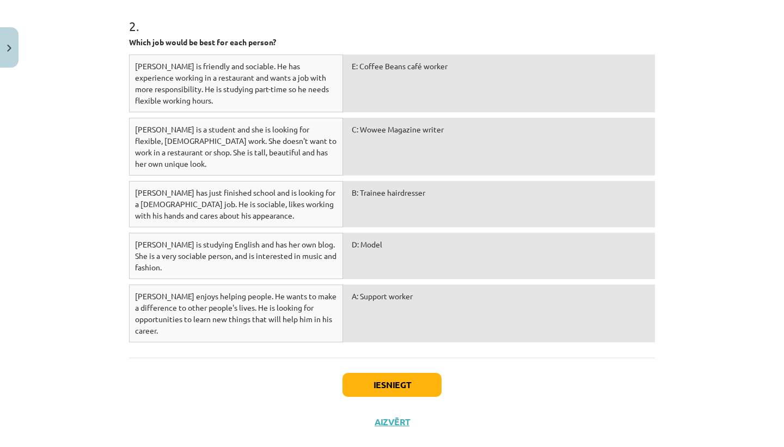
scroll to position [742, 0]
click at [382, 184] on div "B: Trainee hairdresser" at bounding box center [499, 204] width 312 height 46
click at [378, 373] on button "Iesniegt" at bounding box center [392, 385] width 99 height 24
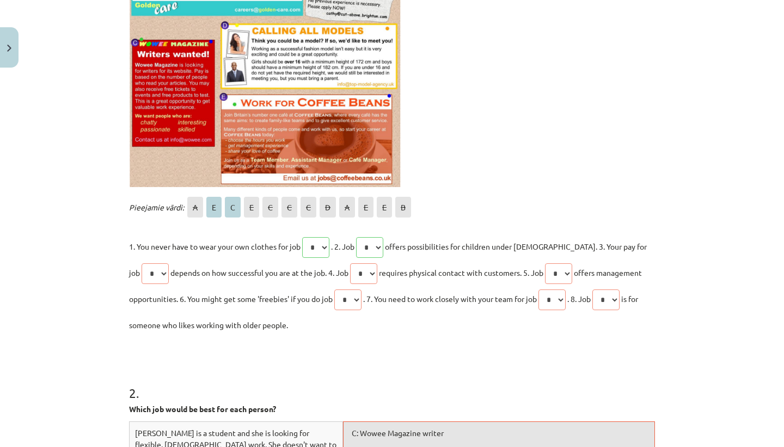
scroll to position [396, 0]
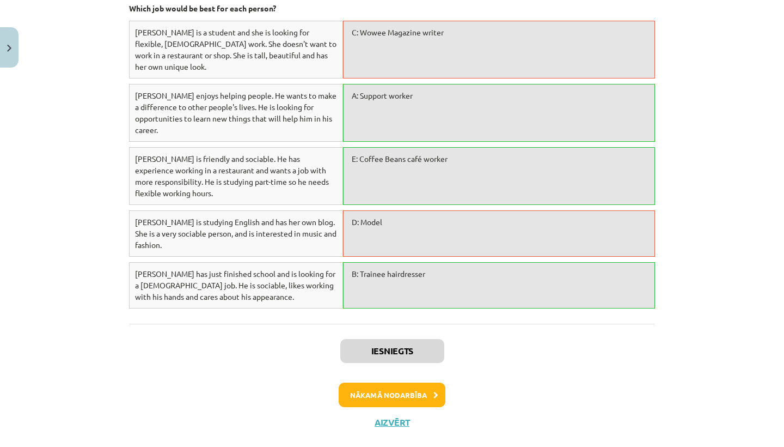
click at [355, 382] on button "Nākamā nodarbība" at bounding box center [392, 394] width 107 height 25
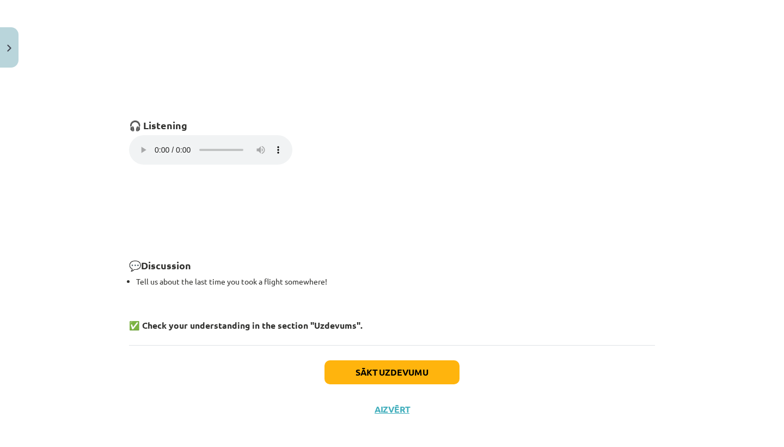
scroll to position [743, 0]
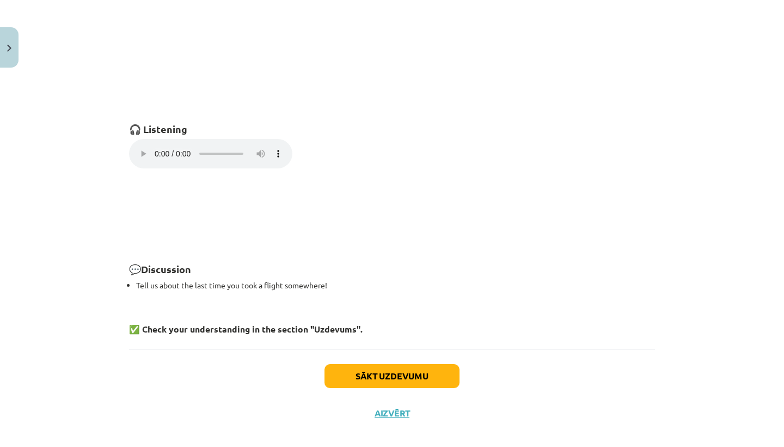
click at [358, 364] on button "Sākt uzdevumu" at bounding box center [392, 376] width 135 height 24
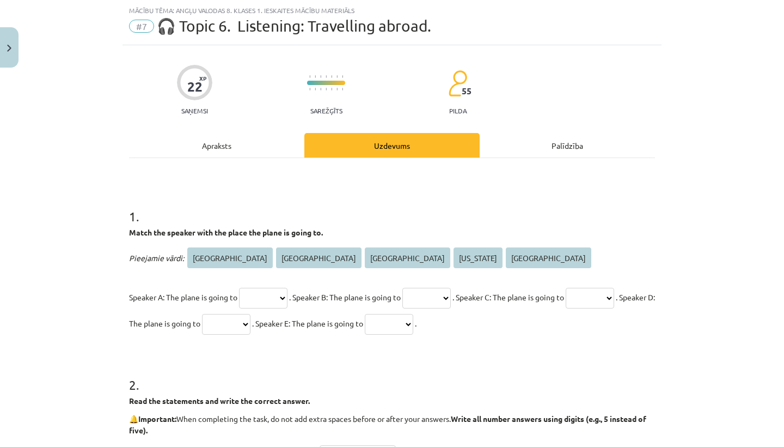
scroll to position [60, 0]
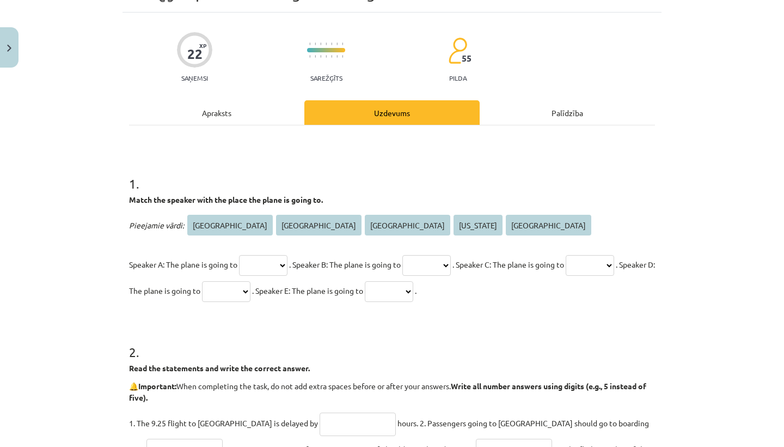
select select "****"
select select "*****"
select select "******"
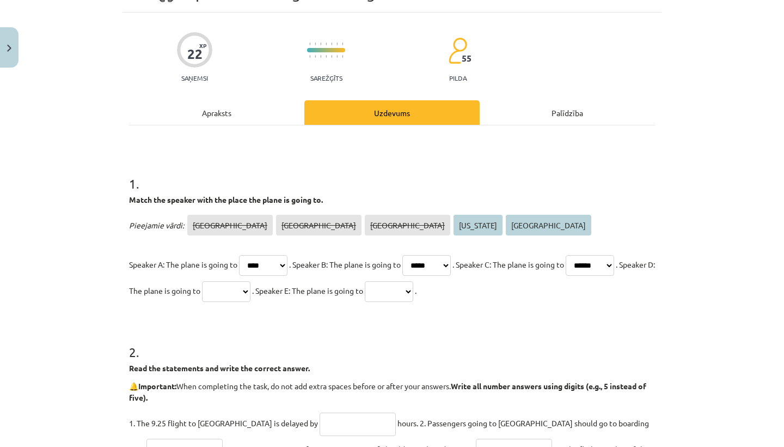
select select "*********"
select select "********"
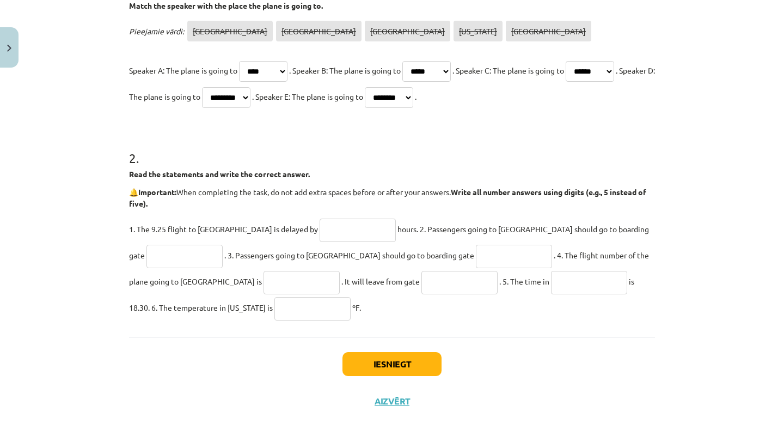
scroll to position [255, 0]
click at [320, 228] on input "text" at bounding box center [358, 229] width 76 height 23
type input "*"
type input "**"
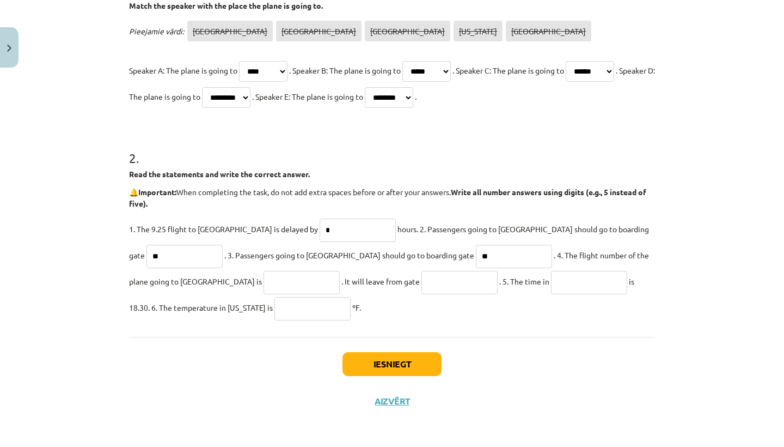
click at [264, 273] on input "text" at bounding box center [302, 282] width 76 height 23
type input "*******"
drag, startPoint x: 296, startPoint y: 280, endPoint x: 328, endPoint y: 282, distance: 32.2
click at [422, 280] on input "*" at bounding box center [460, 282] width 76 height 23
type input "*"
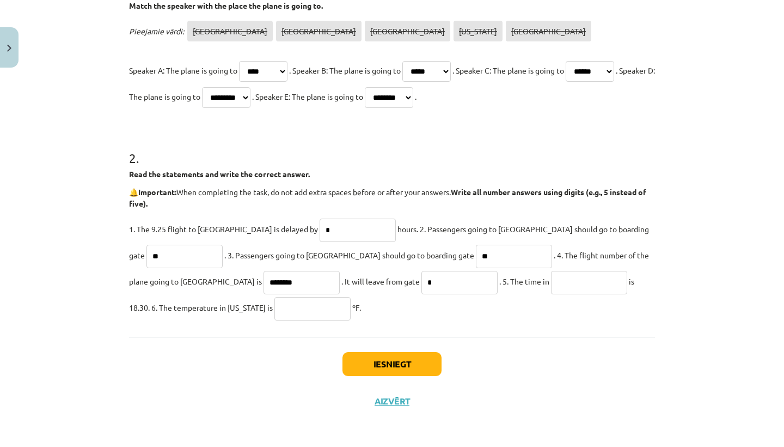
click at [551, 278] on input "text" at bounding box center [589, 282] width 76 height 23
type input "*"
type input "********"
click at [275, 304] on input "text" at bounding box center [313, 308] width 76 height 23
type input "**"
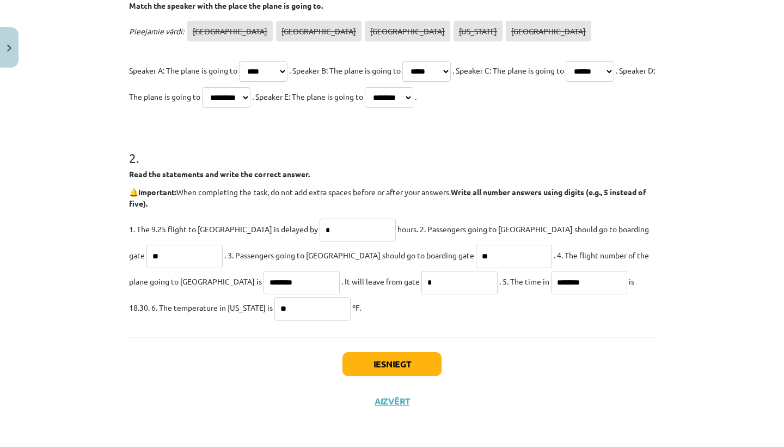
click at [398, 367] on button "Iesniegt" at bounding box center [392, 364] width 99 height 24
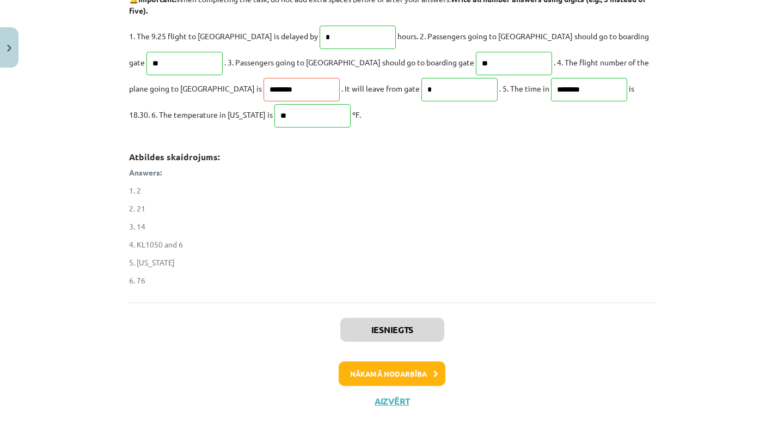
scroll to position [428, 0]
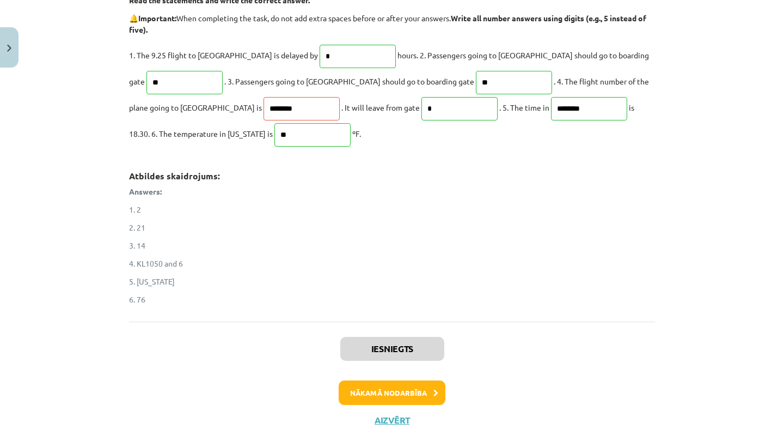
click at [369, 386] on button "Nākamā nodarbība" at bounding box center [392, 392] width 107 height 25
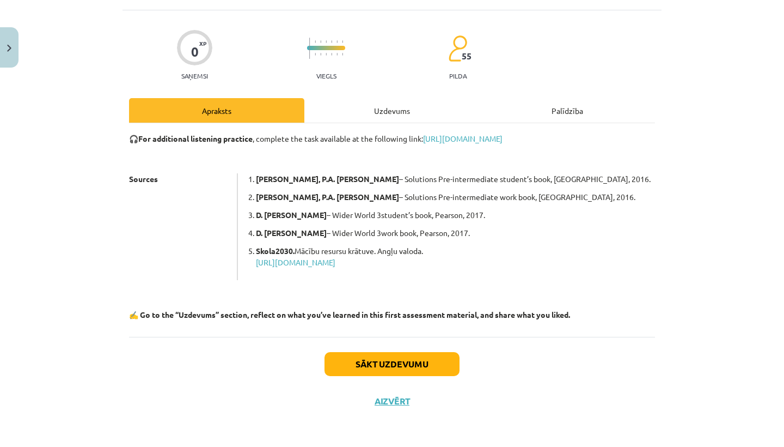
click at [376, 358] on button "Sākt uzdevumu" at bounding box center [392, 364] width 135 height 24
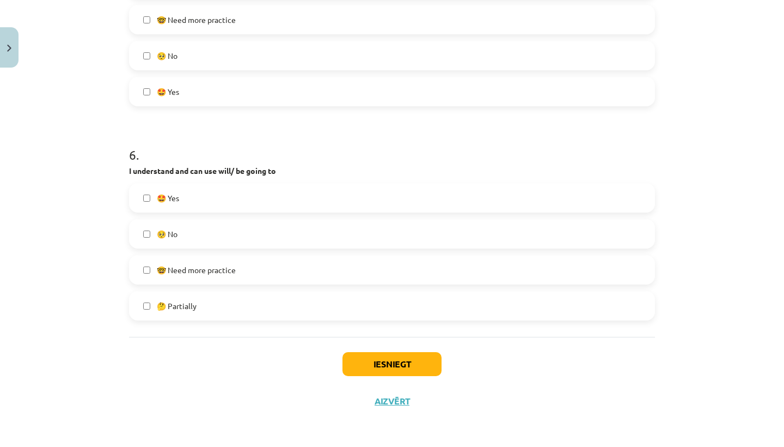
scroll to position [1161, 0]
click at [405, 392] on div "Iesniegt Aizvērt" at bounding box center [392, 375] width 526 height 76
click at [390, 396] on button "Aizvērt" at bounding box center [391, 400] width 41 height 11
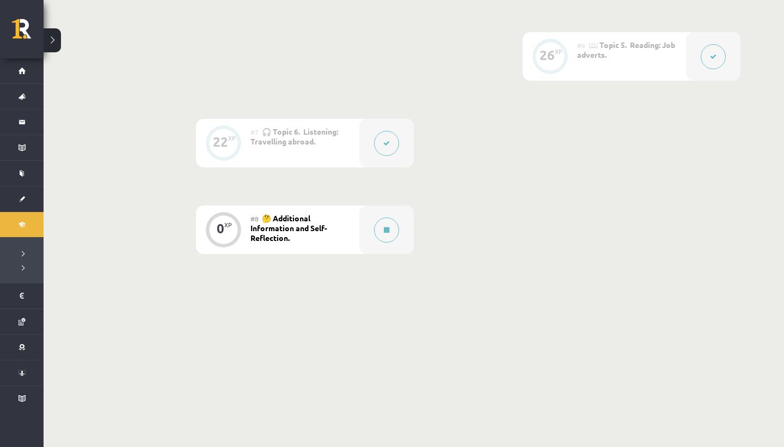
scroll to position [707, 0]
click at [379, 235] on button at bounding box center [386, 230] width 25 height 25
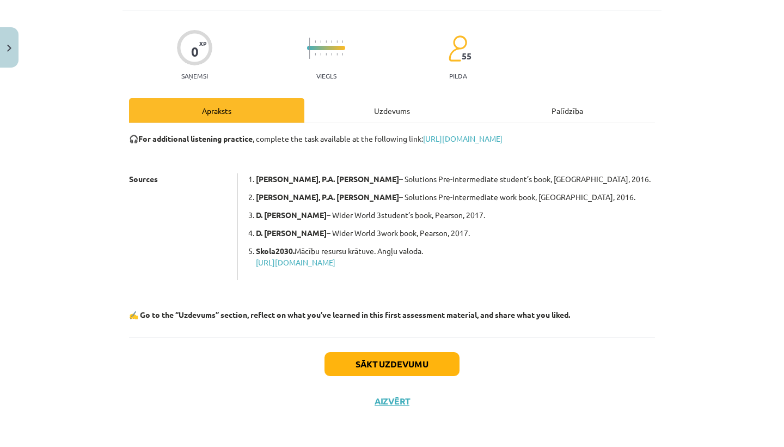
click at [400, 368] on button "Sākt uzdevumu" at bounding box center [392, 364] width 135 height 24
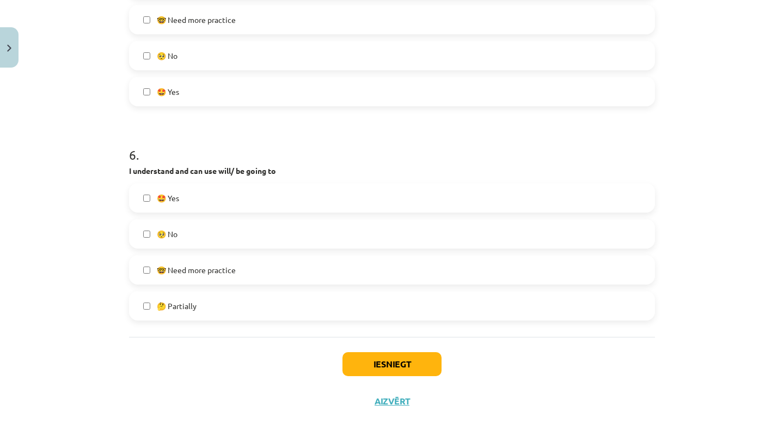
scroll to position [1161, 0]
click at [398, 359] on button "Iesniegt" at bounding box center [392, 364] width 99 height 24
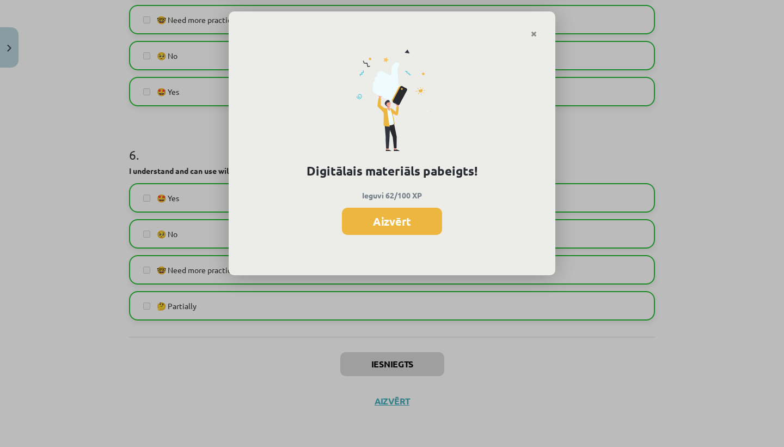
scroll to position [705, 0]
click at [383, 220] on button "Aizvērt" at bounding box center [392, 221] width 100 height 27
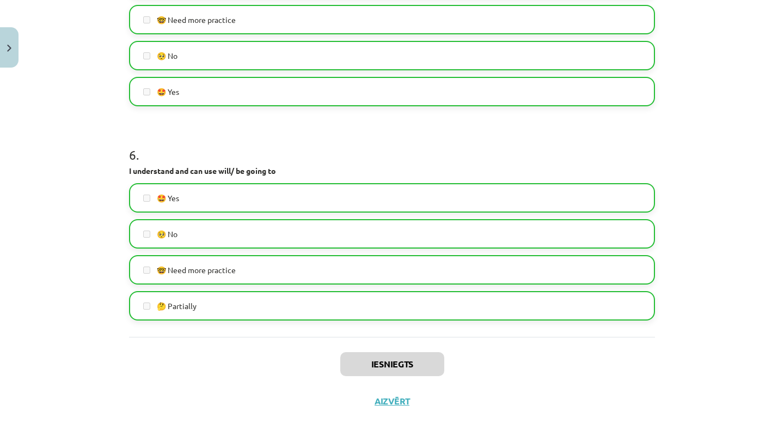
click at [395, 400] on button "Aizvērt" at bounding box center [391, 400] width 41 height 11
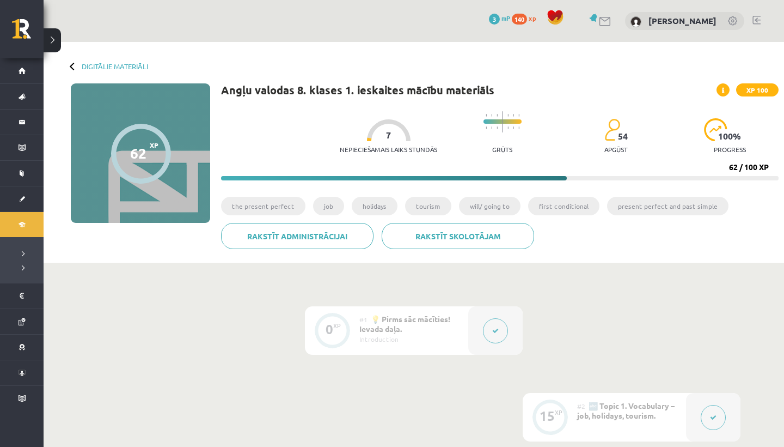
scroll to position [0, 0]
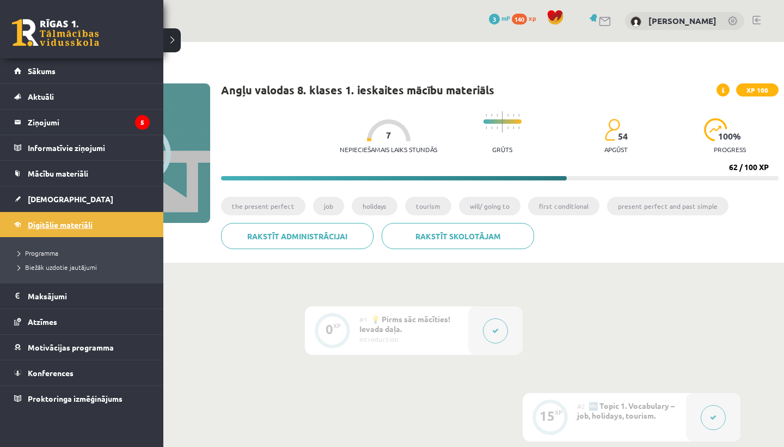
click at [47, 218] on link "Digitālie materiāli" at bounding box center [82, 224] width 136 height 25
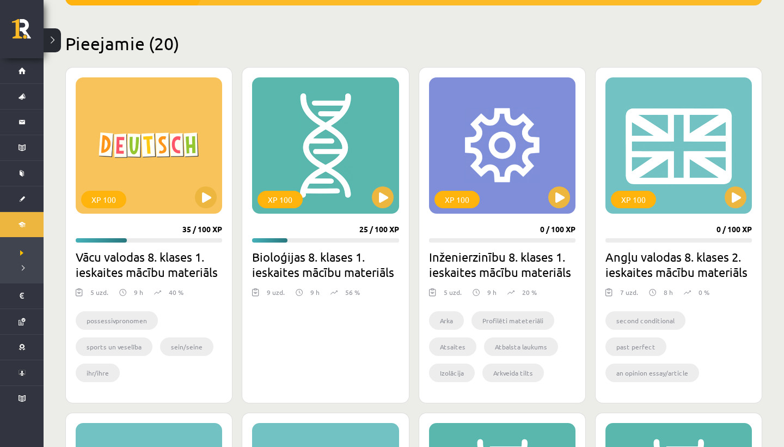
scroll to position [243, 0]
click at [381, 194] on button at bounding box center [383, 197] width 22 height 22
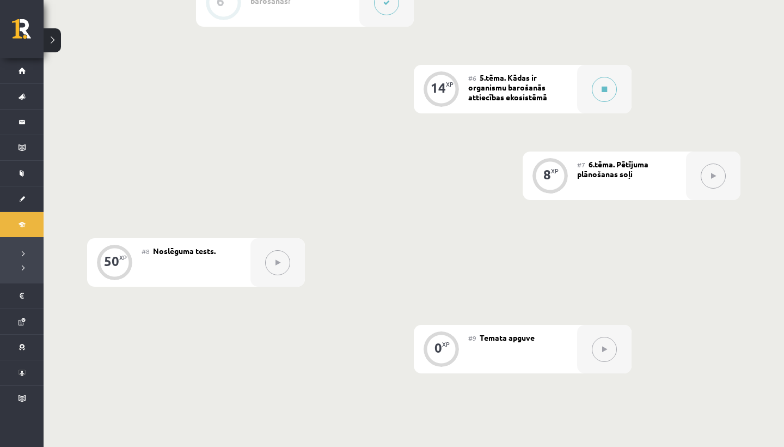
scroll to position [670, 0]
click at [600, 85] on button at bounding box center [604, 88] width 25 height 25
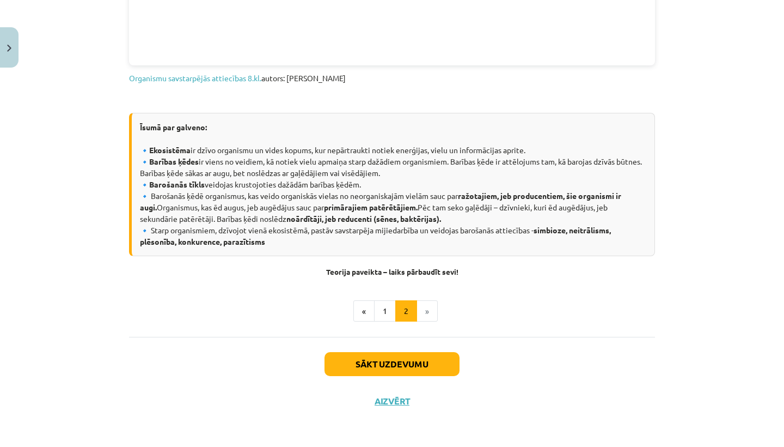
scroll to position [509, 0]
click at [391, 361] on button "Sākt uzdevumu" at bounding box center [392, 364] width 135 height 24
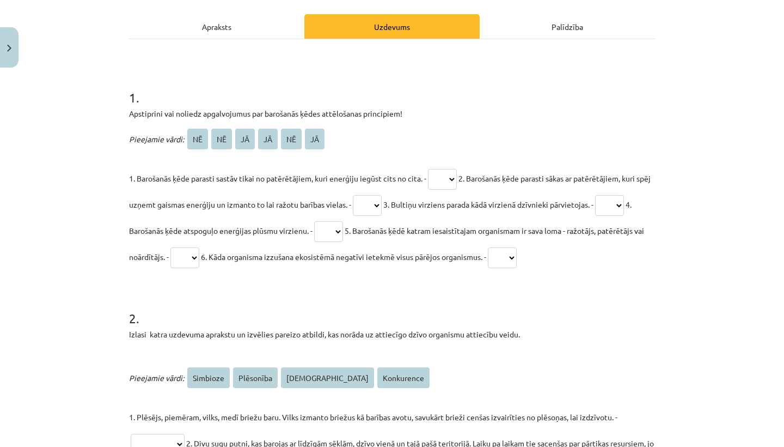
scroll to position [142, 0]
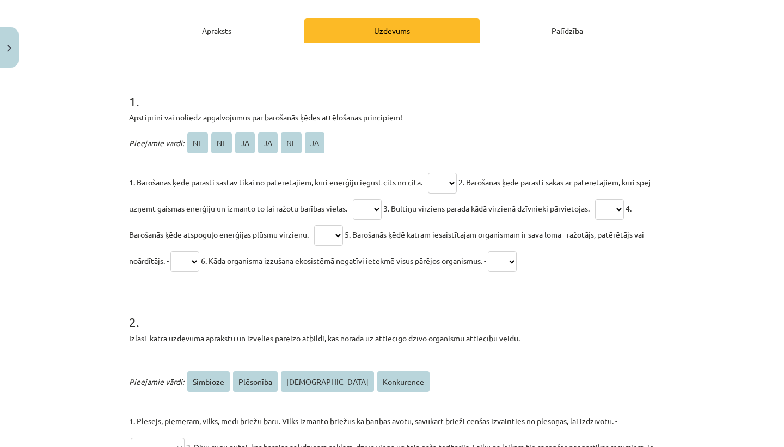
select select "**"
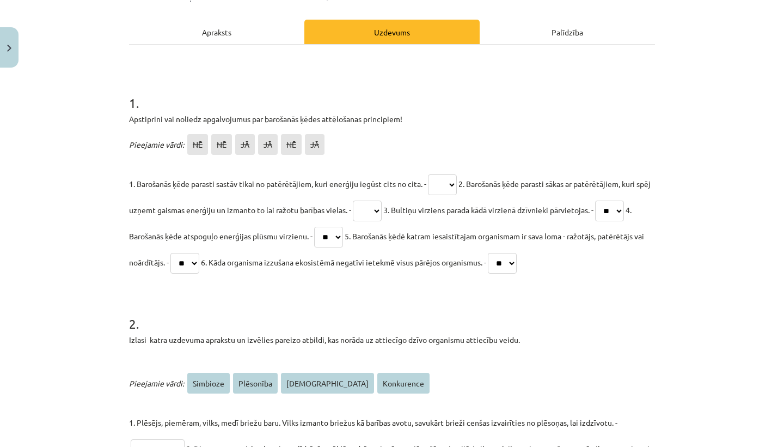
scroll to position [145, 0]
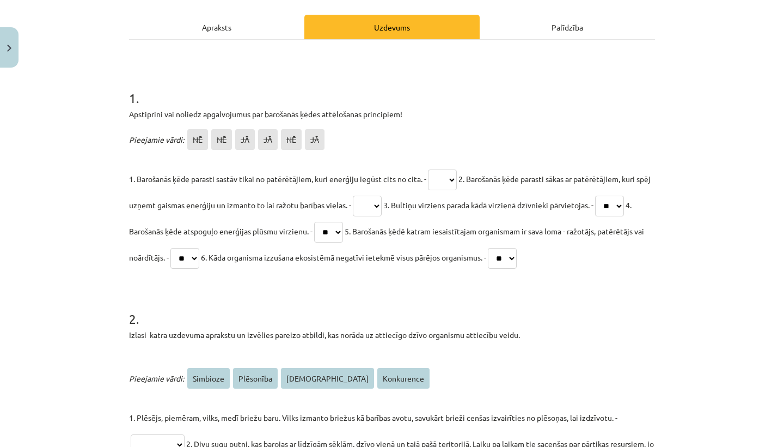
select select "**"
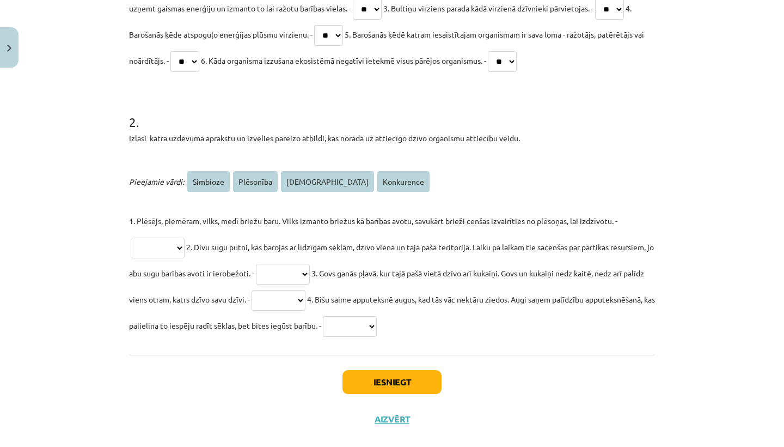
scroll to position [357, 0]
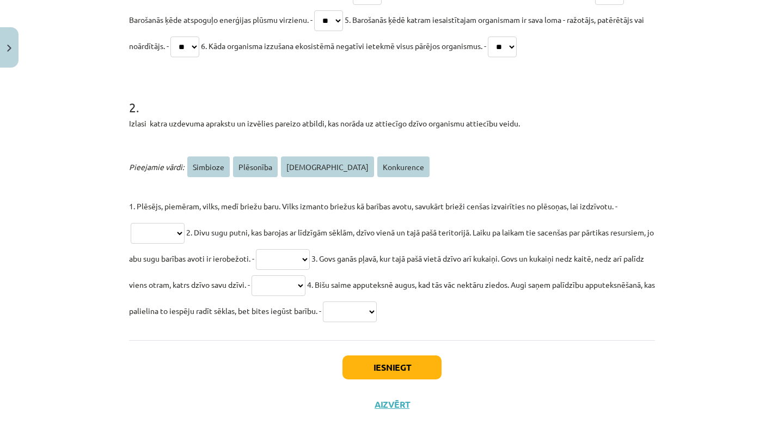
click at [377, 167] on span "Konkurence" at bounding box center [403, 166] width 52 height 21
select select "*********"
select select "**********"
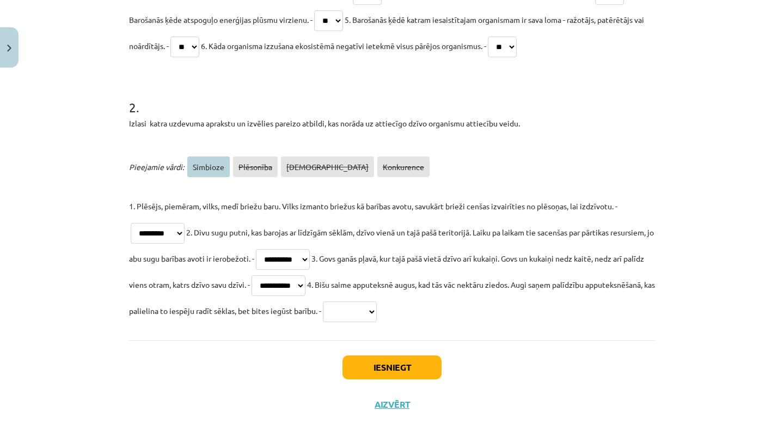
select select "********"
click at [392, 362] on button "Iesniegt" at bounding box center [392, 367] width 99 height 24
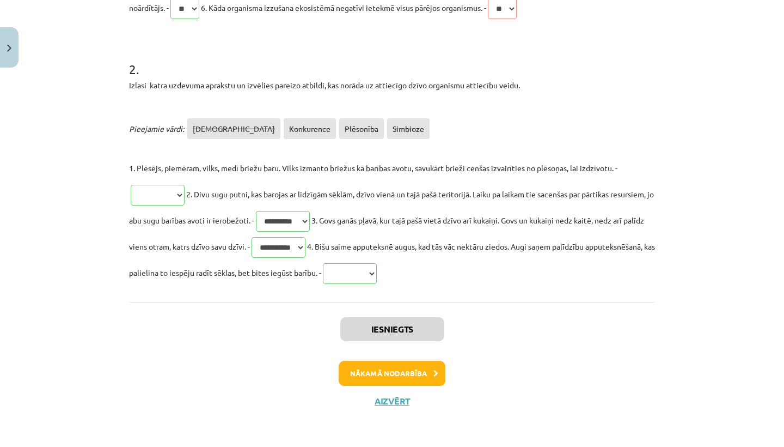
scroll to position [396, 0]
click at [380, 366] on button "Nākamā nodarbība" at bounding box center [392, 373] width 107 height 25
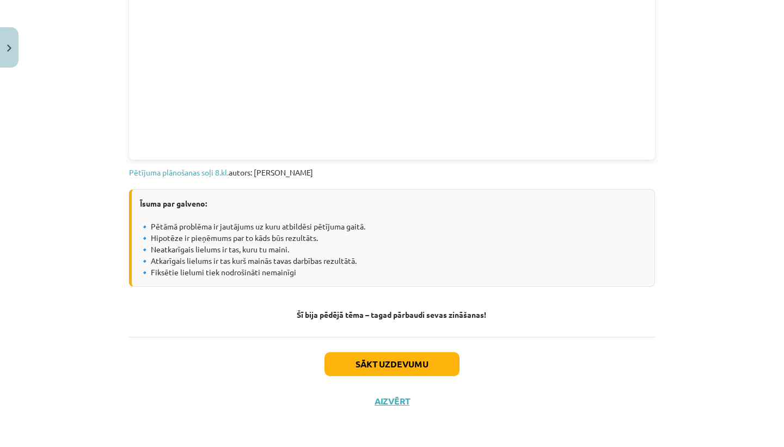
scroll to position [600, 0]
click at [389, 397] on button "Aizvērt" at bounding box center [391, 400] width 41 height 11
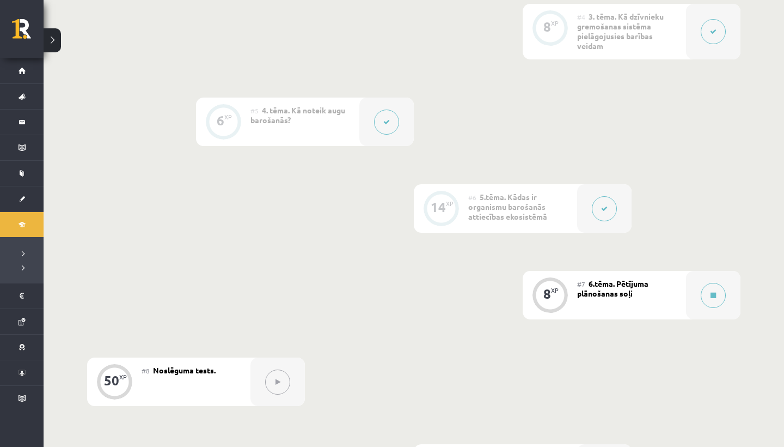
scroll to position [557, 0]
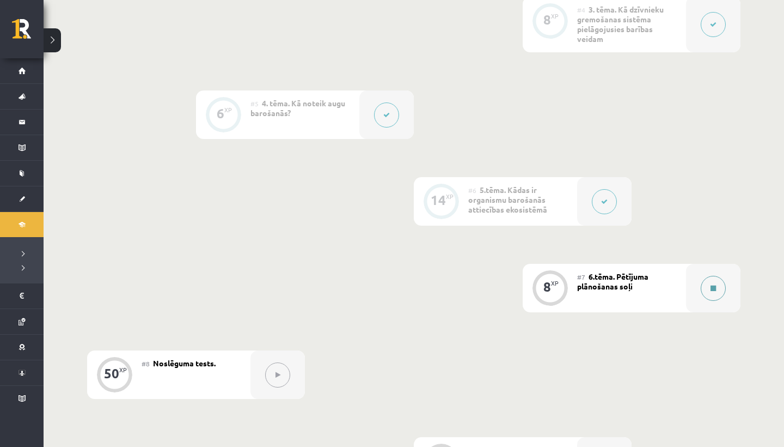
click at [715, 288] on icon at bounding box center [713, 288] width 5 height 7
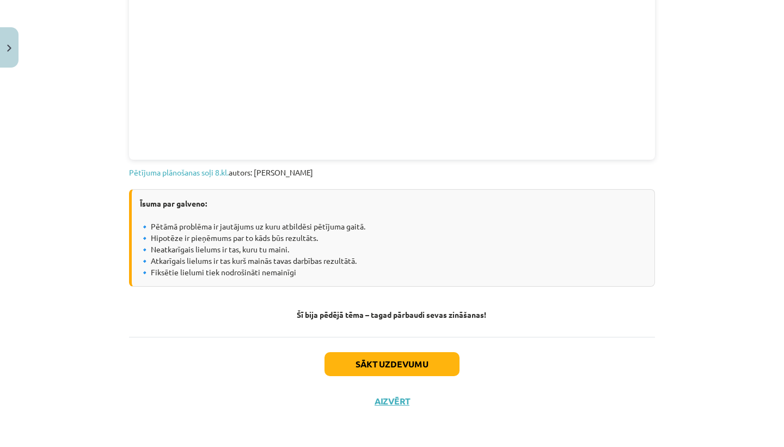
click at [360, 359] on button "Sākt uzdevumu" at bounding box center [392, 364] width 135 height 24
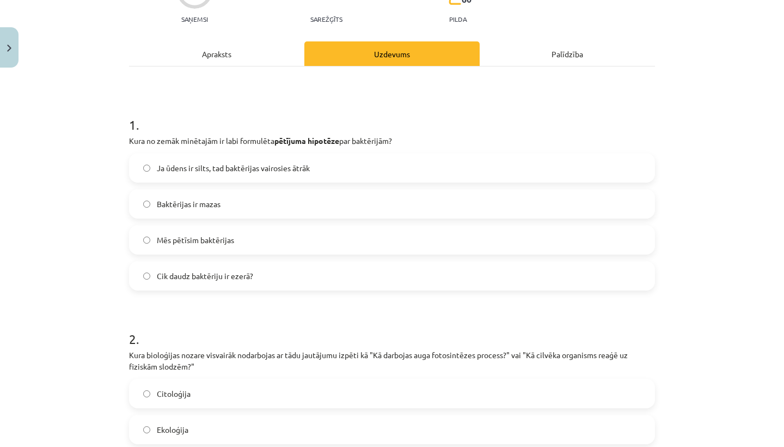
scroll to position [27, 0]
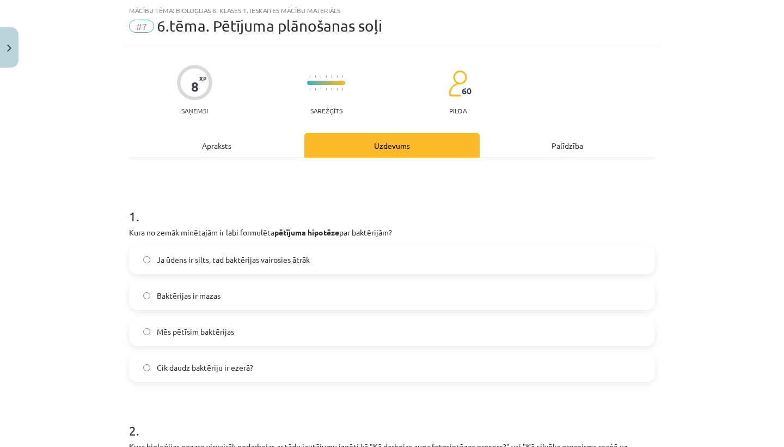
click at [195, 152] on div "Apraksts" at bounding box center [216, 145] width 175 height 25
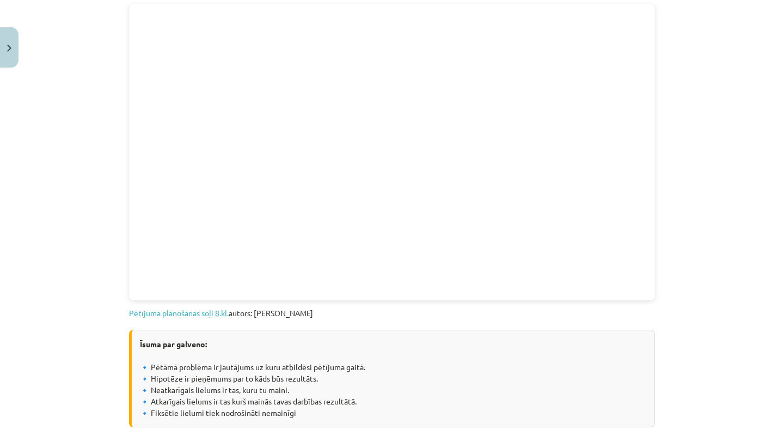
scroll to position [460, 0]
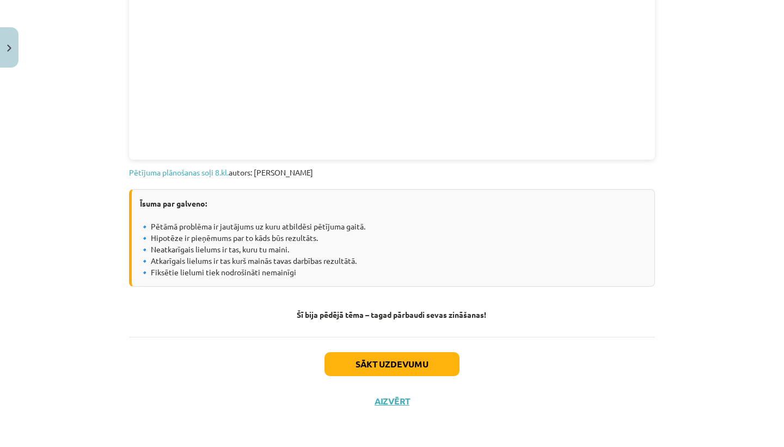
click at [374, 361] on button "Sākt uzdevumu" at bounding box center [392, 364] width 135 height 24
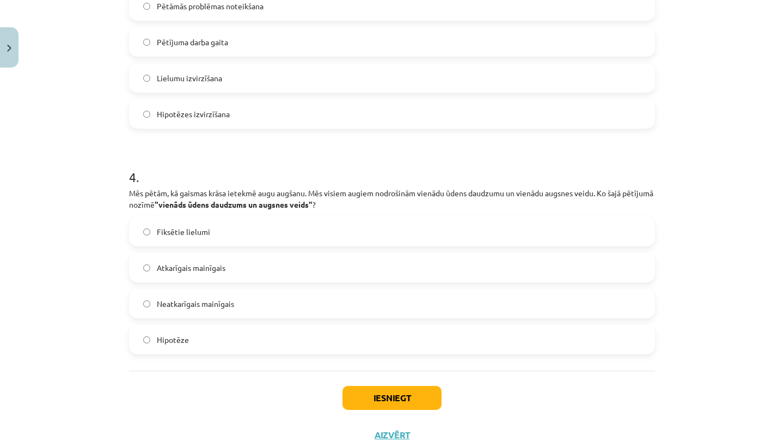
scroll to position [723, 0]
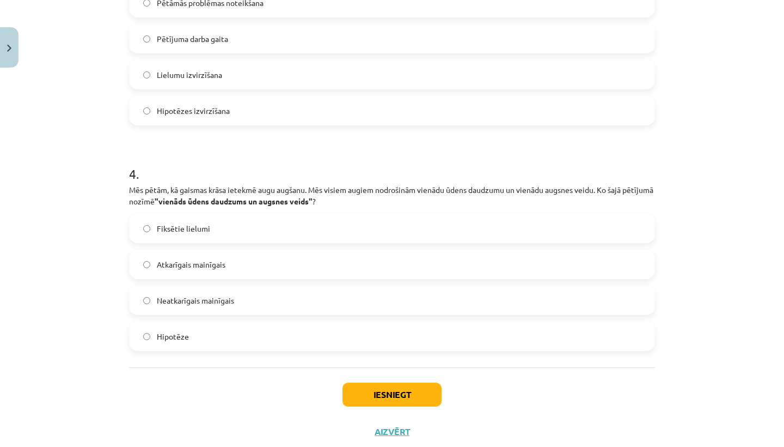
click at [364, 391] on button "Iesniegt" at bounding box center [392, 394] width 99 height 24
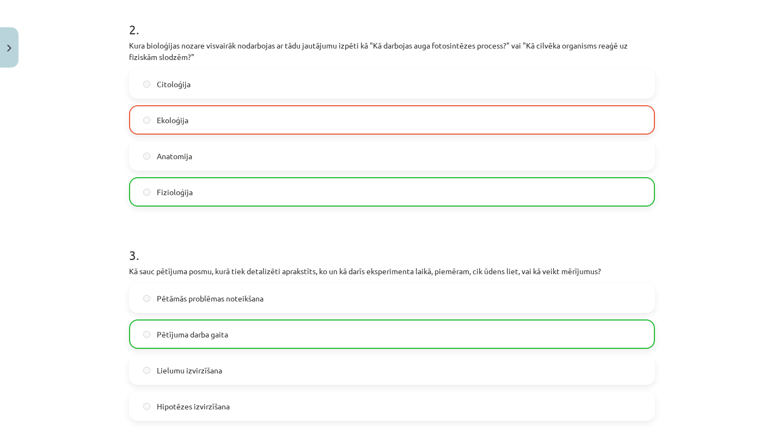
scroll to position [456, 0]
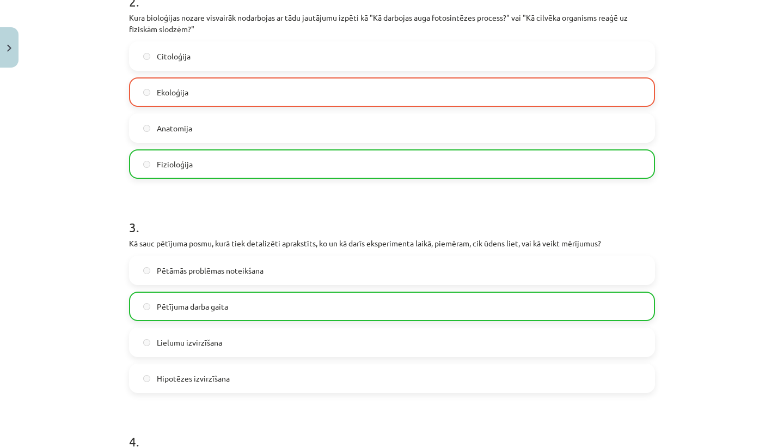
click at [147, 302] on label "Pētījuma darba gaita" at bounding box center [392, 305] width 524 height 27
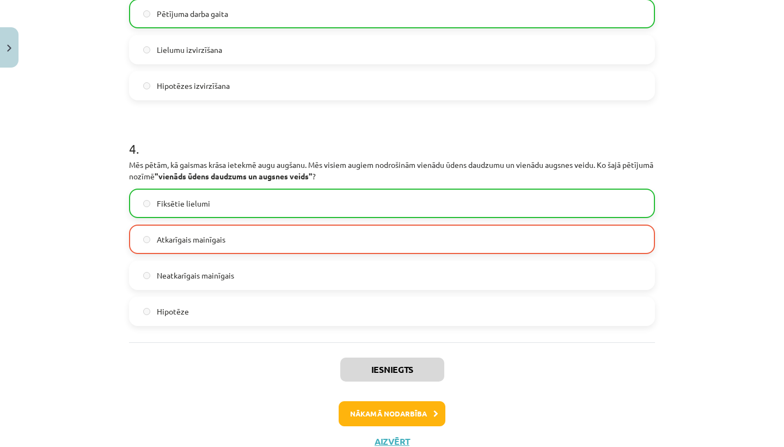
scroll to position [749, 0]
click at [391, 415] on button "Nākamā nodarbība" at bounding box center [392, 412] width 107 height 25
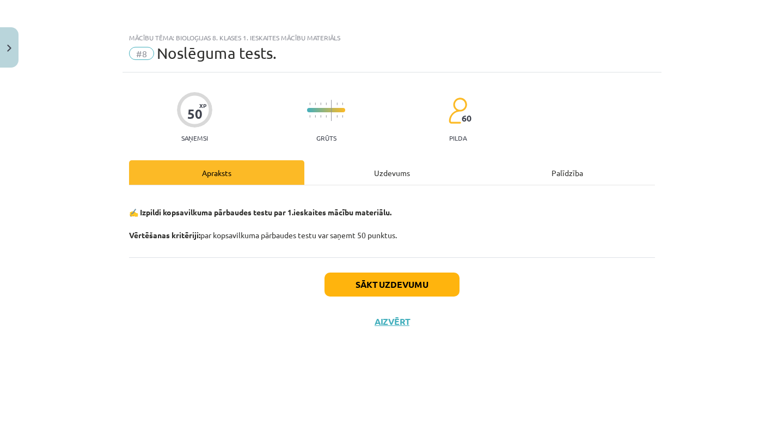
click at [351, 285] on button "Sākt uzdevumu" at bounding box center [392, 284] width 135 height 24
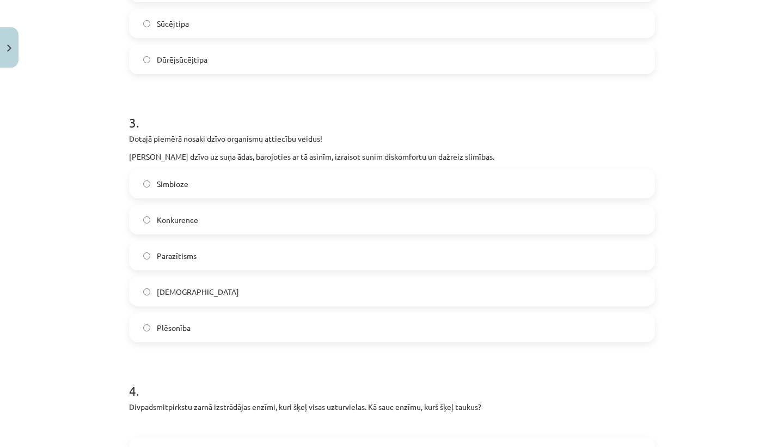
scroll to position [899, 0]
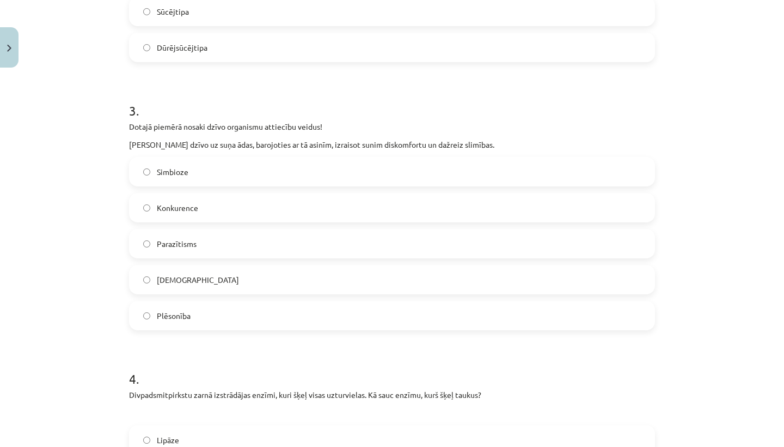
click at [143, 245] on label "Parazītisms" at bounding box center [392, 243] width 524 height 27
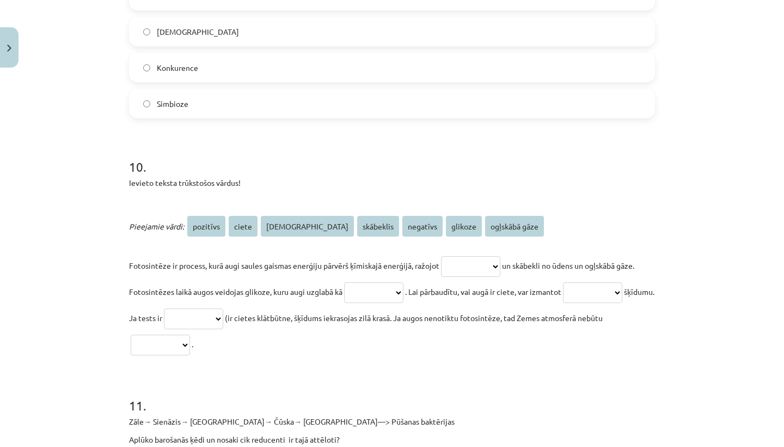
scroll to position [2837, 0]
select select "*******"
select select "*****"
select select "****"
select select "********"
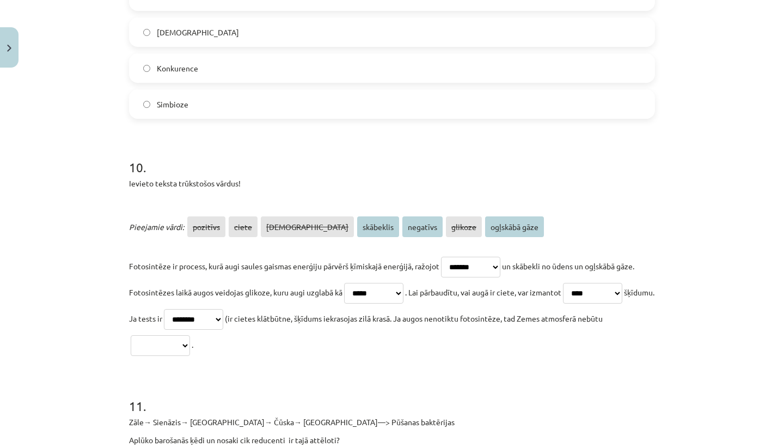
select select "*********"
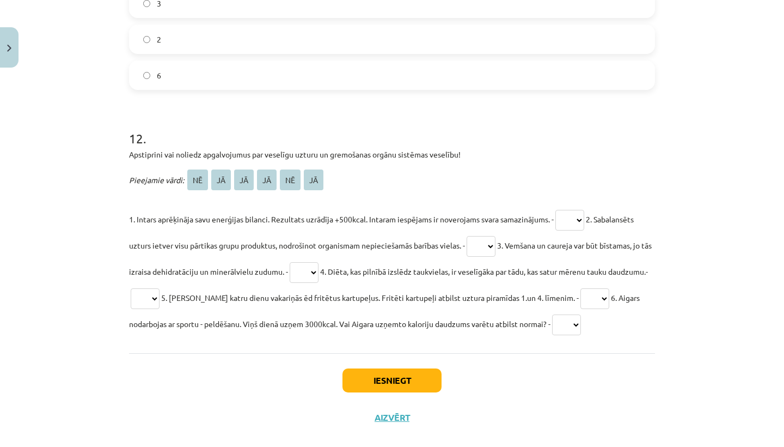
scroll to position [3427, 0]
select select "**"
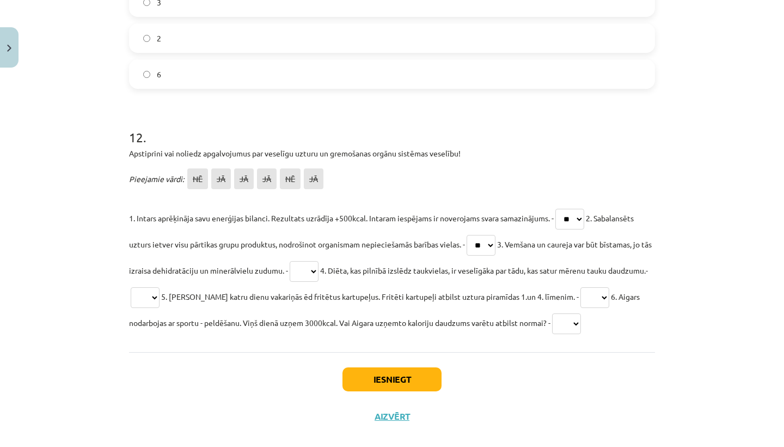
select select "**"
click at [609, 291] on p "1. Intars aprēķināja savu enerģijas bilanci. Rezultats uzrādīja +500kcal. Intar…" at bounding box center [392, 270] width 526 height 131
select select "**"
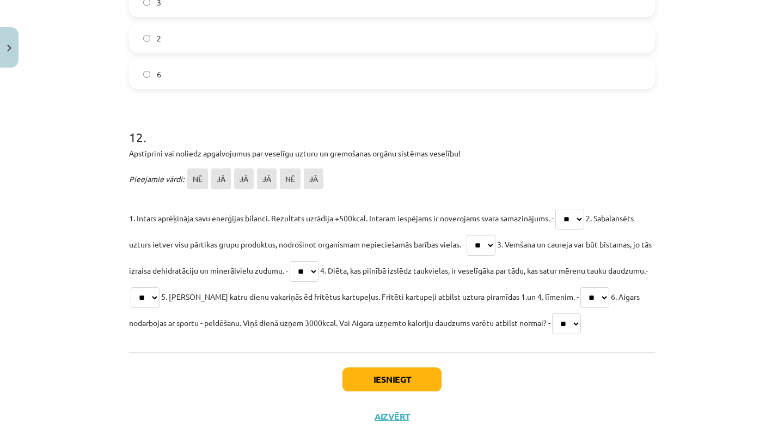
click at [407, 378] on button "Iesniegt" at bounding box center [392, 379] width 99 height 24
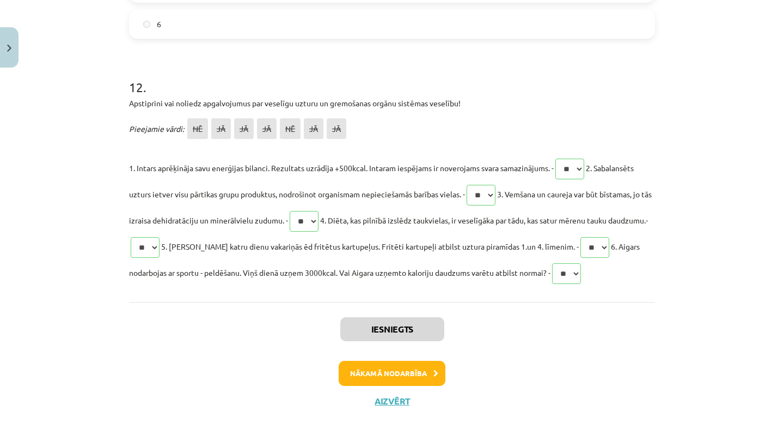
scroll to position [3479, 0]
click at [387, 375] on button "Nākamā nodarbība" at bounding box center [392, 373] width 107 height 25
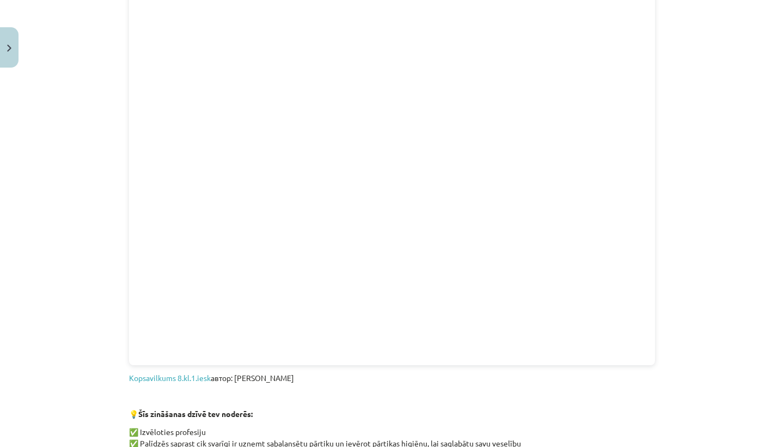
scroll to position [669, 0]
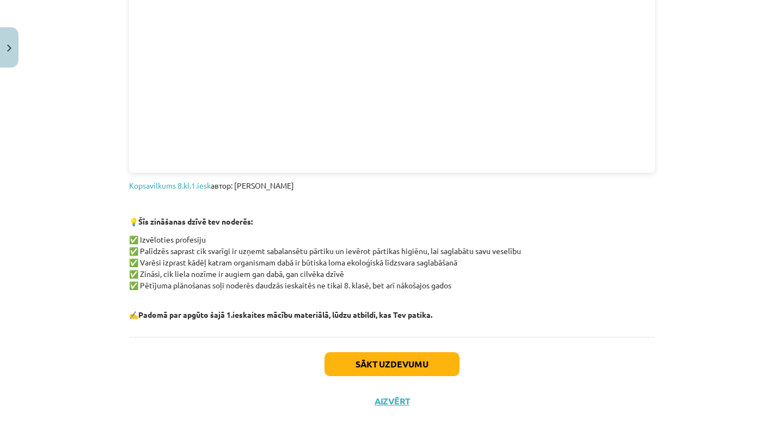
click at [347, 362] on button "Sākt uzdevumu" at bounding box center [392, 364] width 135 height 24
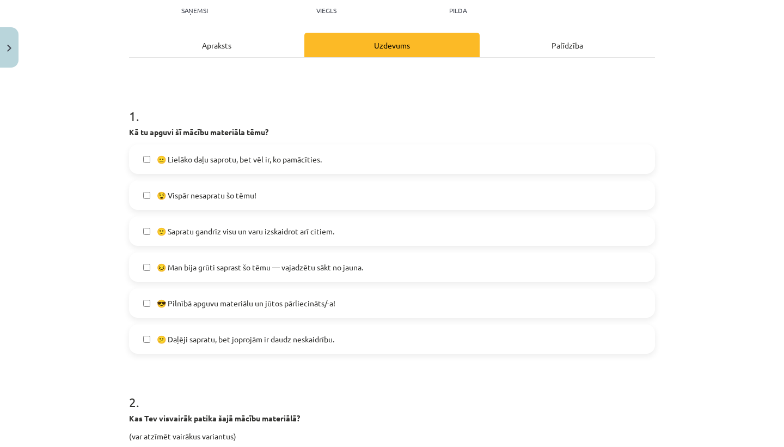
scroll to position [129, 0]
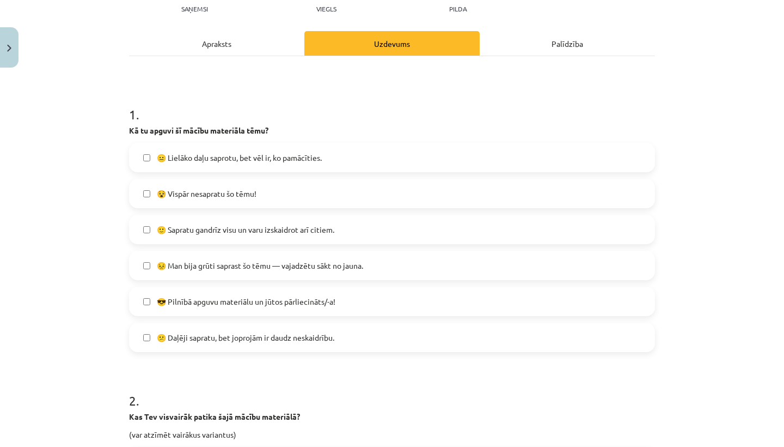
click at [142, 227] on label "🙂 Sapratu gandrīz visu un varu izskaidrot arī citiem." at bounding box center [392, 229] width 524 height 27
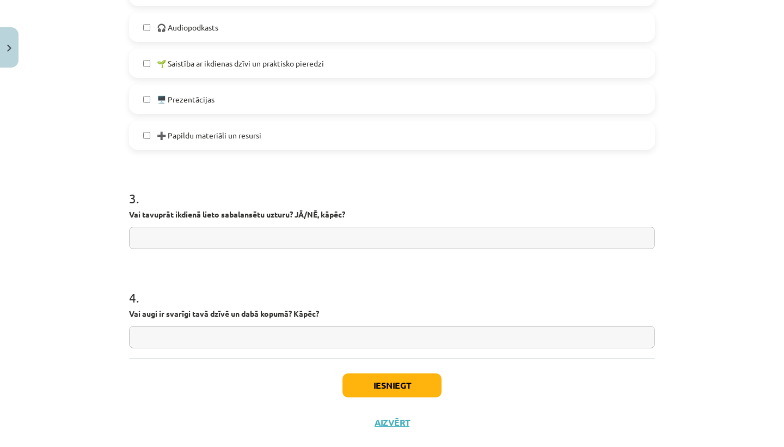
scroll to position [741, 0]
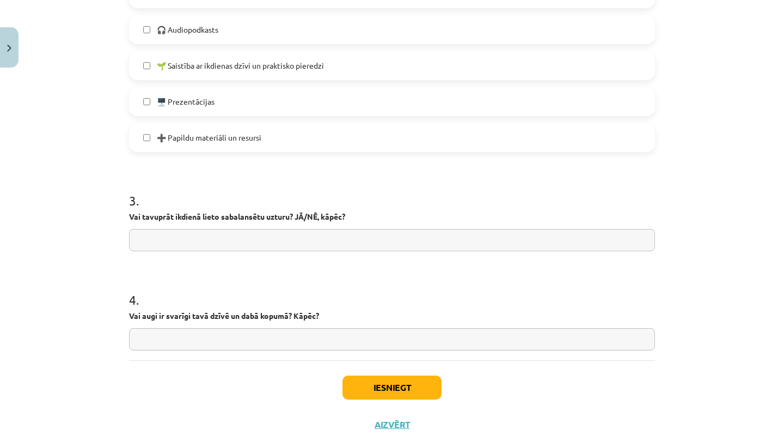
click at [138, 241] on input "text" at bounding box center [392, 240] width 526 height 22
type input "*"
click at [369, 388] on button "Iesniegt" at bounding box center [392, 387] width 99 height 24
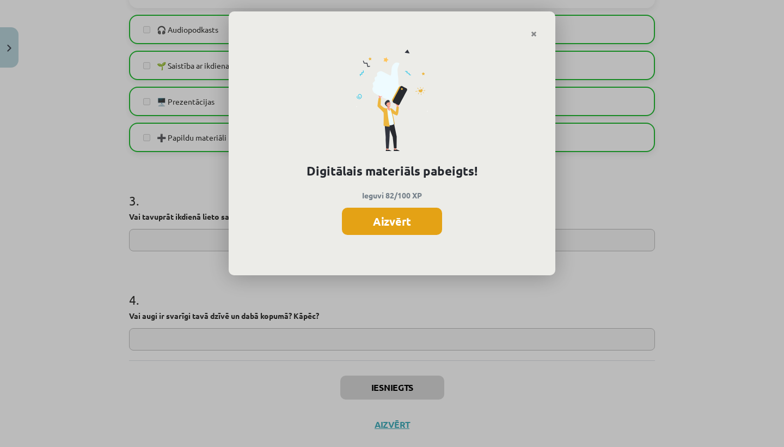
click at [412, 215] on button "Aizvērt" at bounding box center [392, 221] width 100 height 27
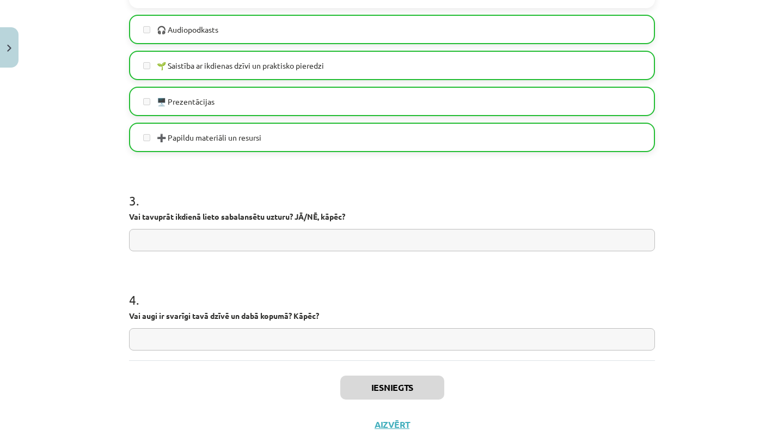
click at [391, 431] on div "Iesniegts Aizvērt" at bounding box center [392, 398] width 526 height 76
click at [391, 424] on button "Aizvērt" at bounding box center [391, 424] width 41 height 11
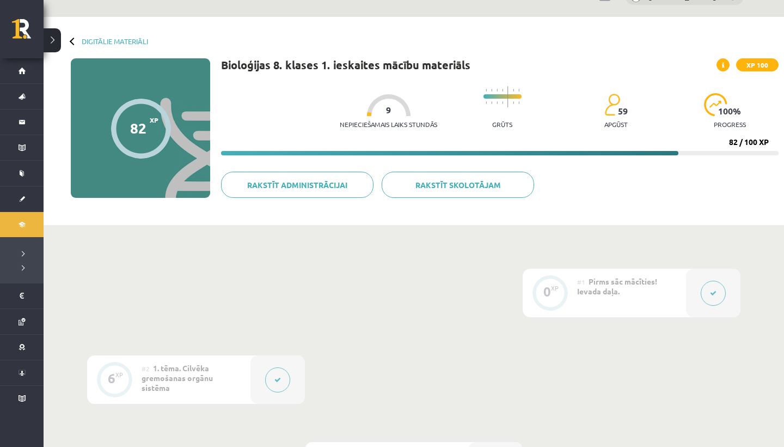
scroll to position [22, 0]
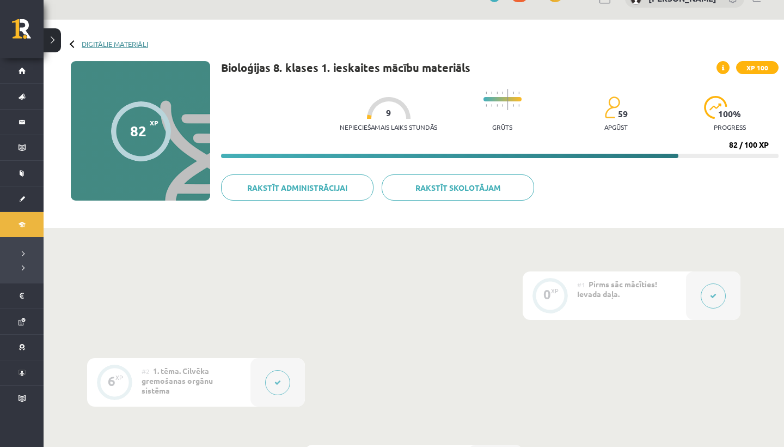
click at [84, 42] on link "Digitālie materiāli" at bounding box center [115, 44] width 66 height 8
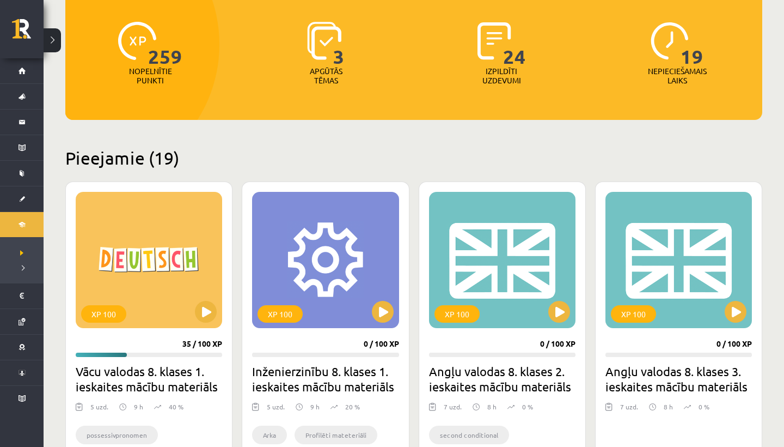
scroll to position [138, 0]
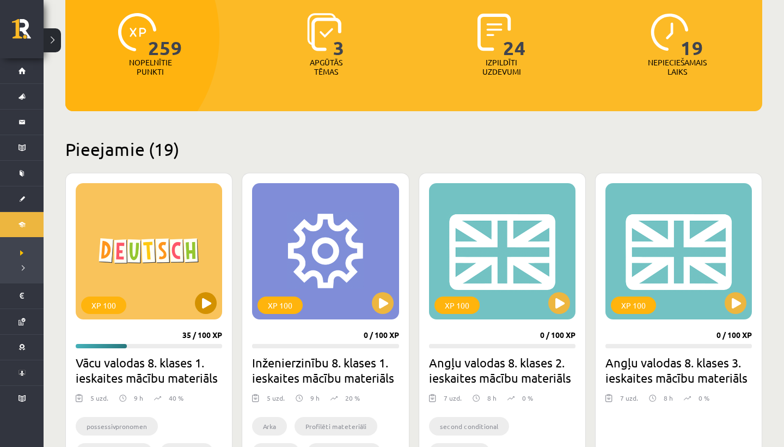
click at [200, 302] on button at bounding box center [206, 303] width 22 height 22
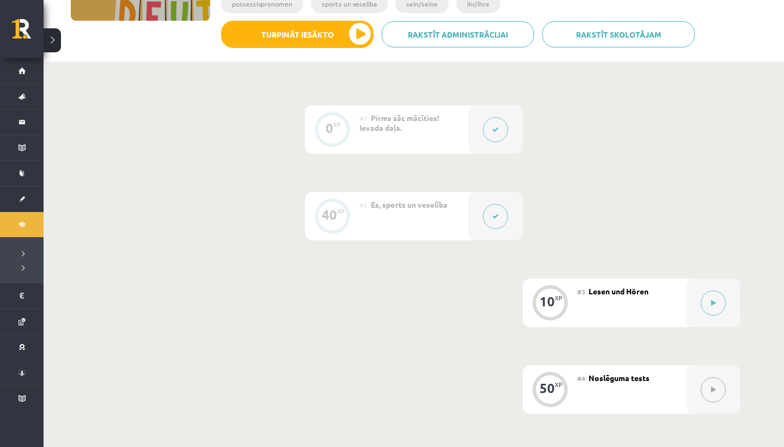
scroll to position [204, 0]
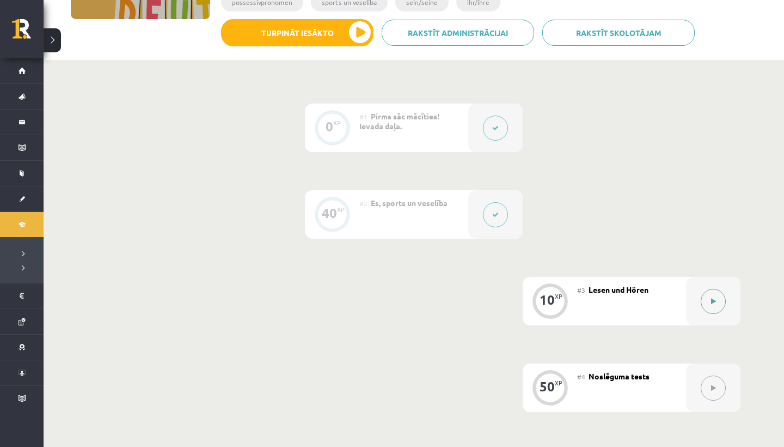
click at [718, 303] on button at bounding box center [713, 301] width 25 height 25
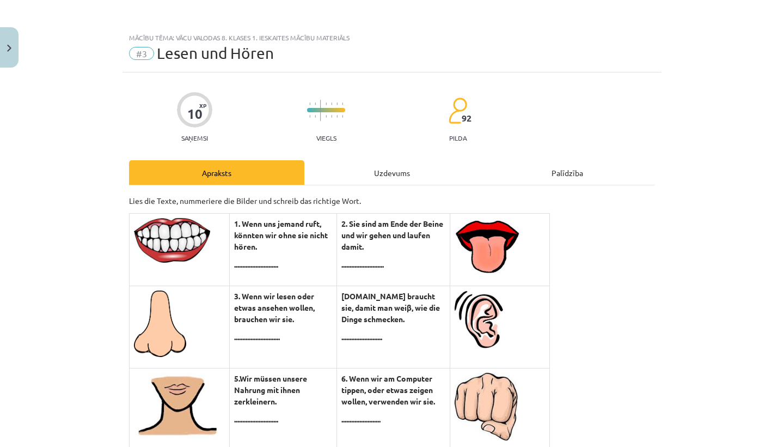
scroll to position [0, 0]
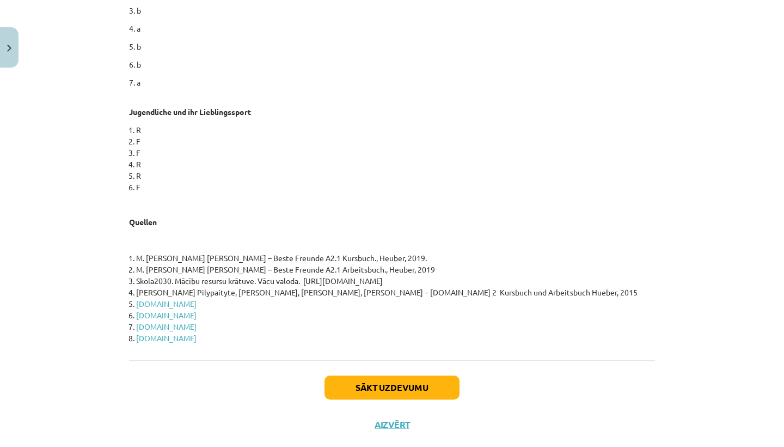
click at [385, 375] on button "Sākt uzdevumu" at bounding box center [392, 387] width 135 height 24
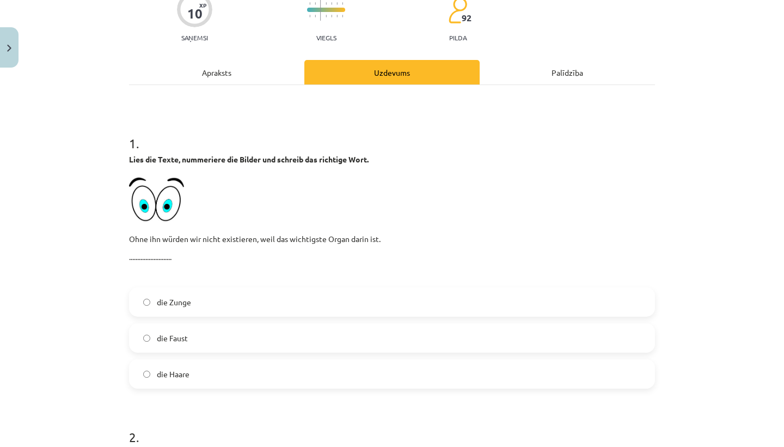
scroll to position [100, 0]
click at [142, 299] on label "die Zunge" at bounding box center [392, 302] width 524 height 27
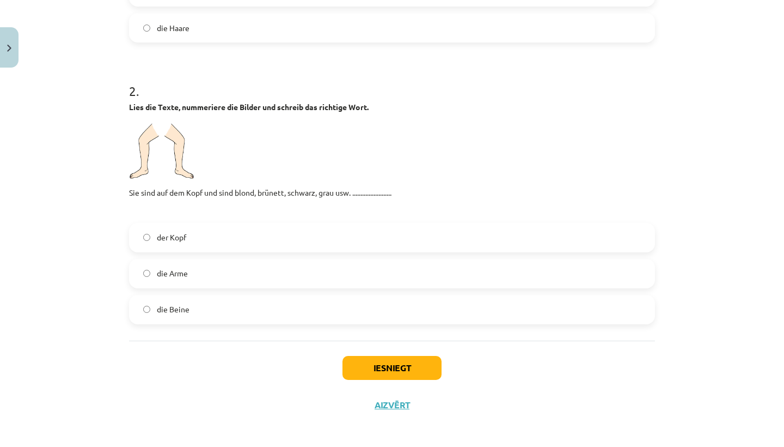
scroll to position [448, 0]
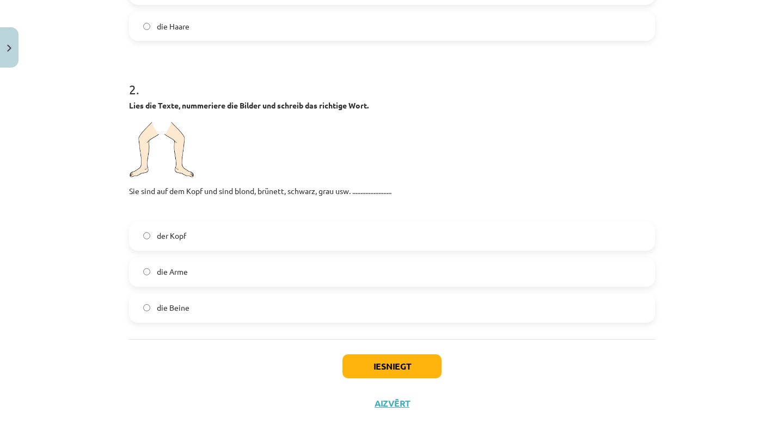
click at [359, 368] on button "Iesniegt" at bounding box center [392, 366] width 99 height 24
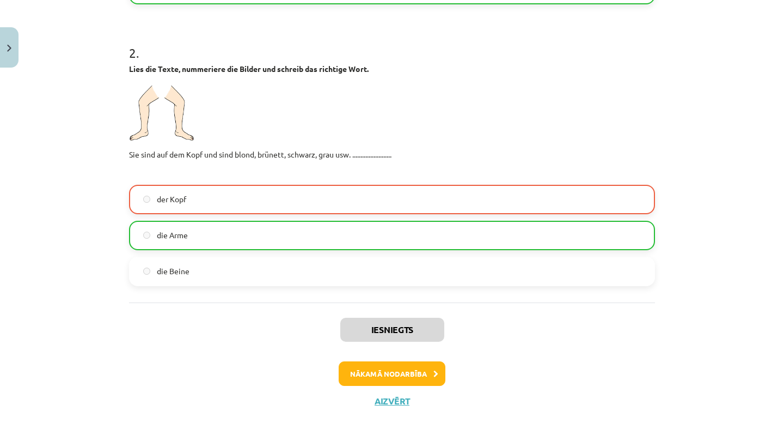
scroll to position [486, 0]
click at [379, 375] on button "Nākamā nodarbība" at bounding box center [392, 373] width 107 height 25
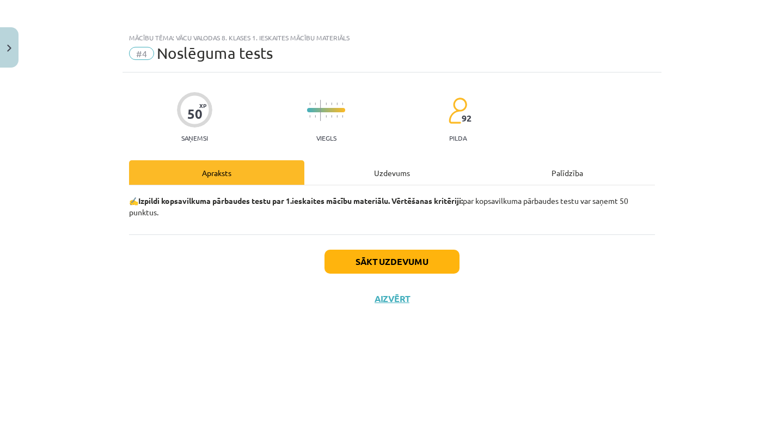
scroll to position [0, 0]
click at [359, 261] on button "Sākt uzdevumu" at bounding box center [392, 261] width 135 height 24
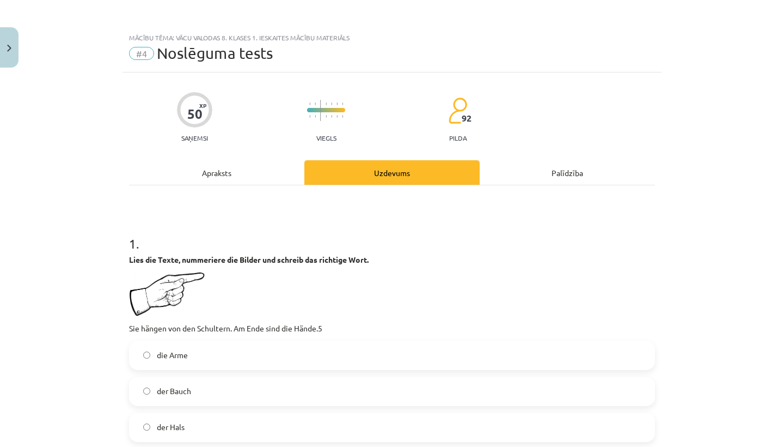
click at [243, 165] on div "Apraksts" at bounding box center [216, 172] width 175 height 25
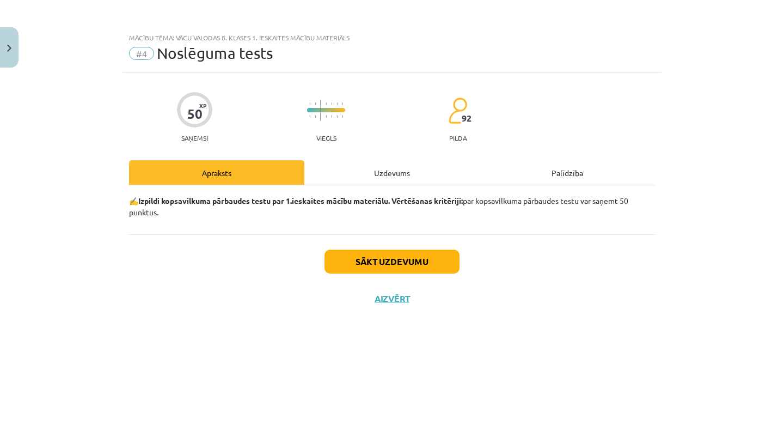
click at [352, 263] on button "Sākt uzdevumu" at bounding box center [392, 261] width 135 height 24
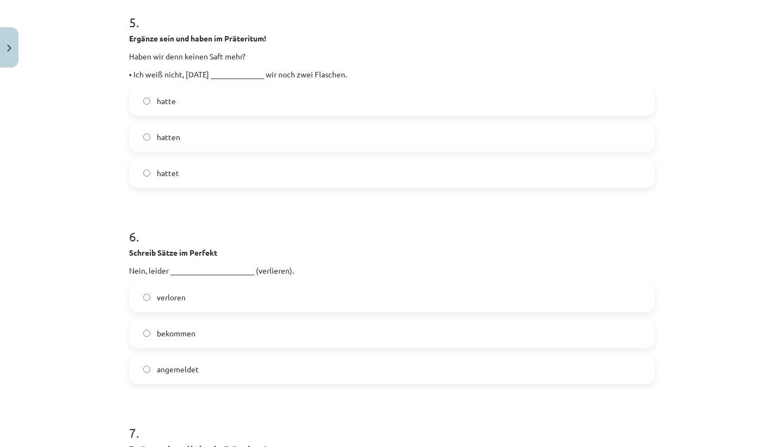
scroll to position [1128, 0]
click at [184, 136] on label "hatten" at bounding box center [392, 136] width 524 height 27
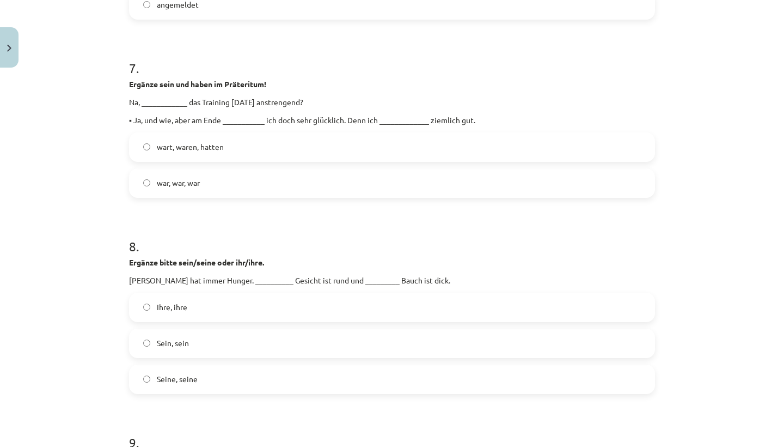
scroll to position [1489, 0]
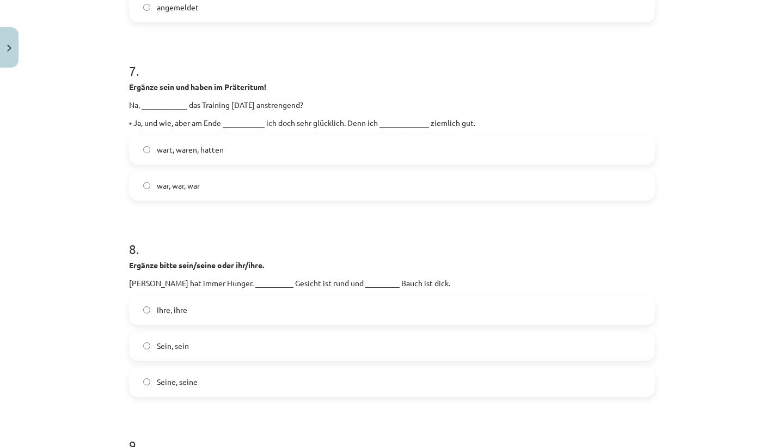
click at [143, 187] on label "war, war, war" at bounding box center [392, 185] width 524 height 27
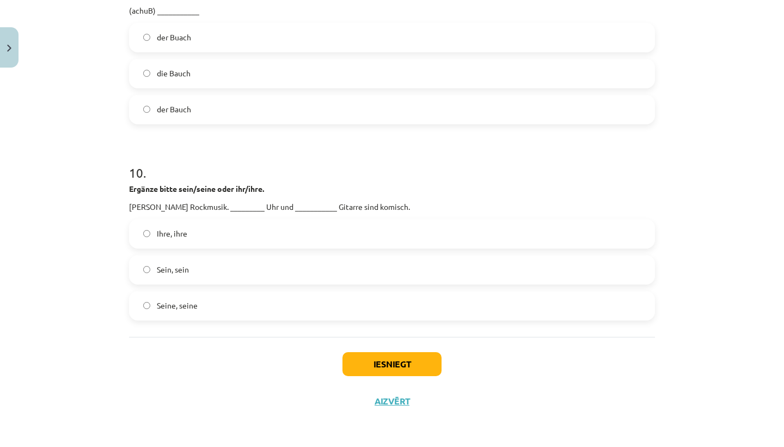
scroll to position [1959, 0]
click at [367, 366] on button "Iesniegt" at bounding box center [392, 364] width 99 height 24
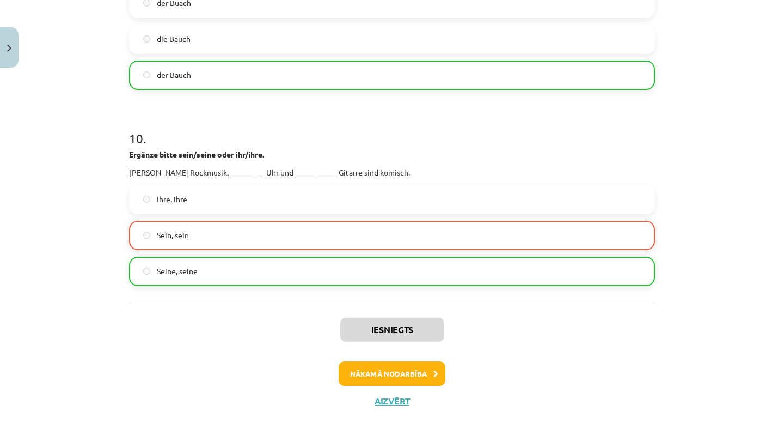
scroll to position [1993, 0]
click at [393, 396] on button "Aizvērt" at bounding box center [391, 400] width 41 height 11
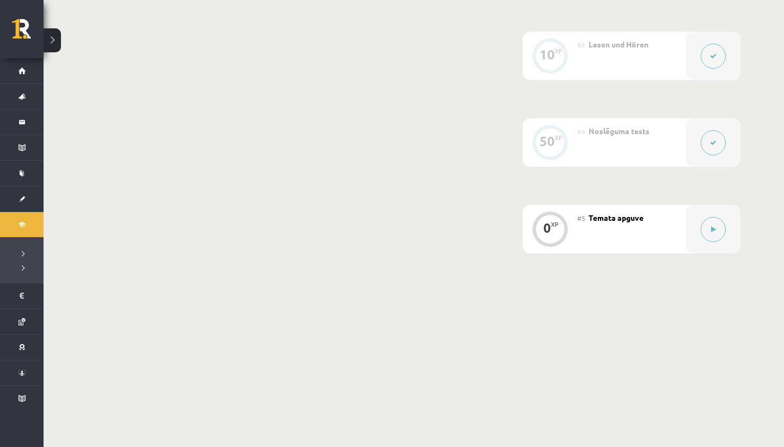
scroll to position [448, 0]
click at [709, 229] on button at bounding box center [713, 230] width 25 height 25
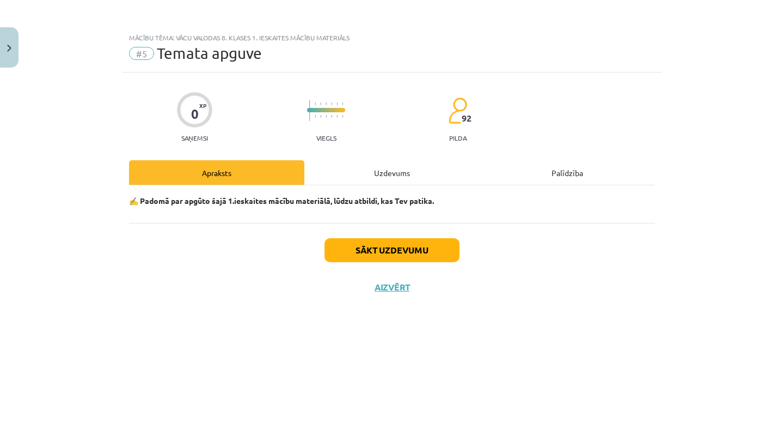
click at [355, 253] on button "Sākt uzdevumu" at bounding box center [392, 250] width 135 height 24
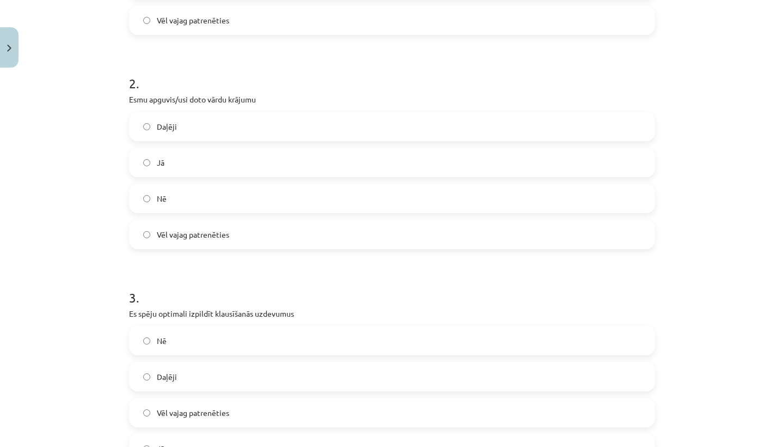
scroll to position [370, 0]
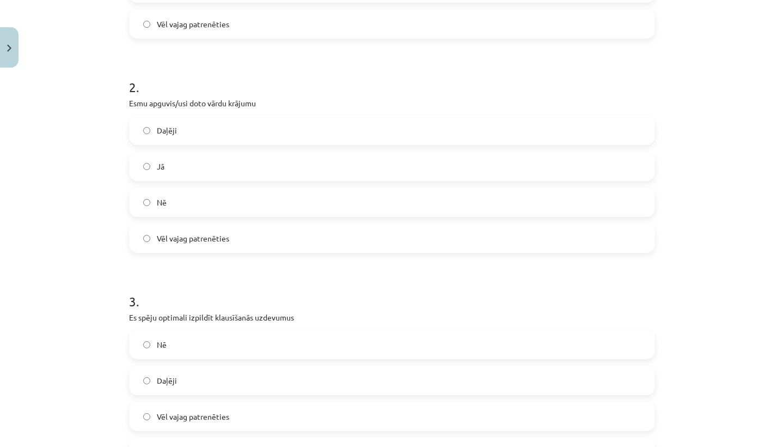
click at [143, 164] on label "Jā" at bounding box center [392, 166] width 524 height 27
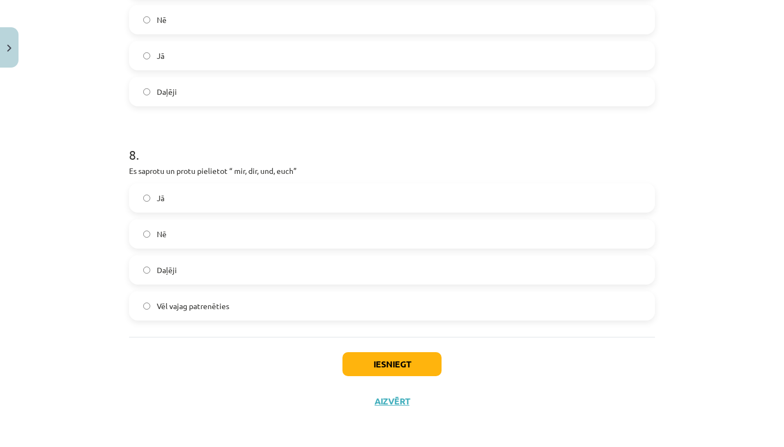
scroll to position [1589, 0]
click at [358, 374] on div "Iesniegt Aizvērt" at bounding box center [392, 375] width 526 height 76
click at [361, 366] on button "Iesniegt" at bounding box center [392, 364] width 99 height 24
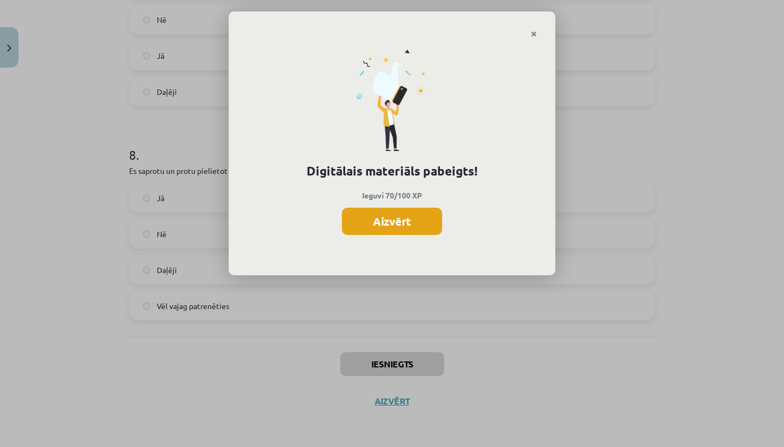
click at [375, 219] on button "Aizvērt" at bounding box center [392, 221] width 100 height 27
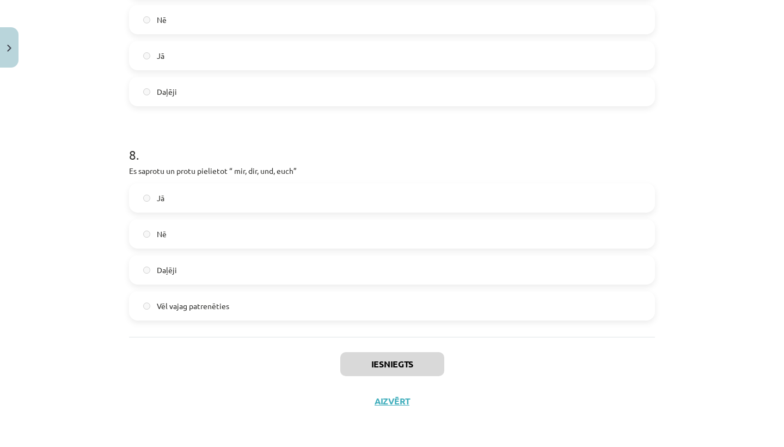
click at [380, 398] on button "Aizvērt" at bounding box center [391, 400] width 41 height 11
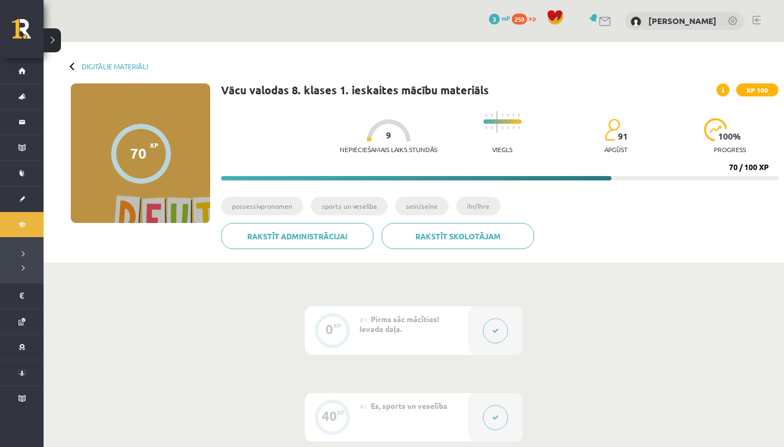
scroll to position [0, 0]
click at [84, 63] on link "Digitālie materiāli" at bounding box center [115, 66] width 66 height 8
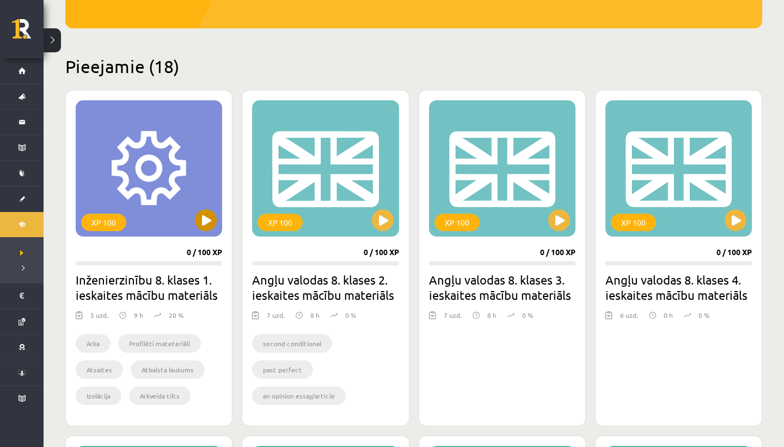
scroll to position [198, 0]
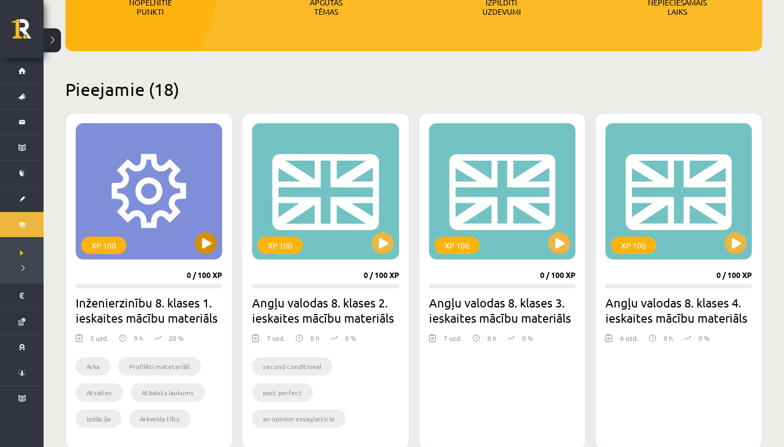
click at [205, 242] on button at bounding box center [206, 243] width 22 height 22
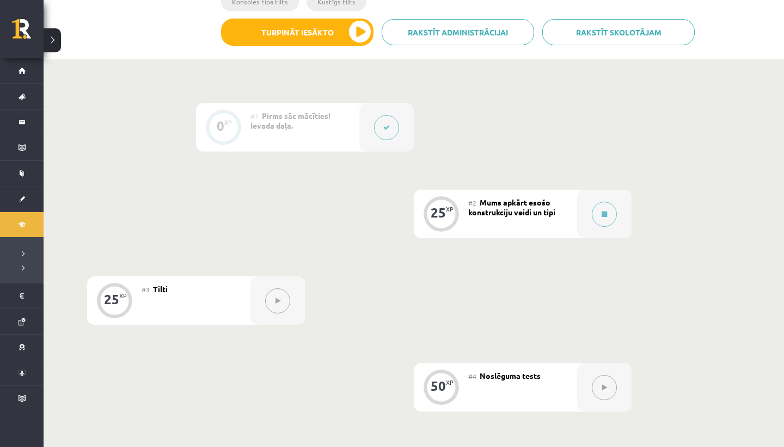
scroll to position [150, 0]
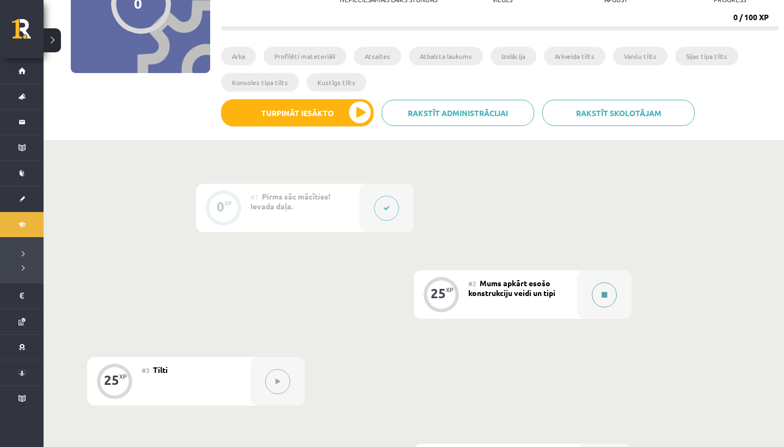
click at [601, 295] on button at bounding box center [604, 294] width 25 height 25
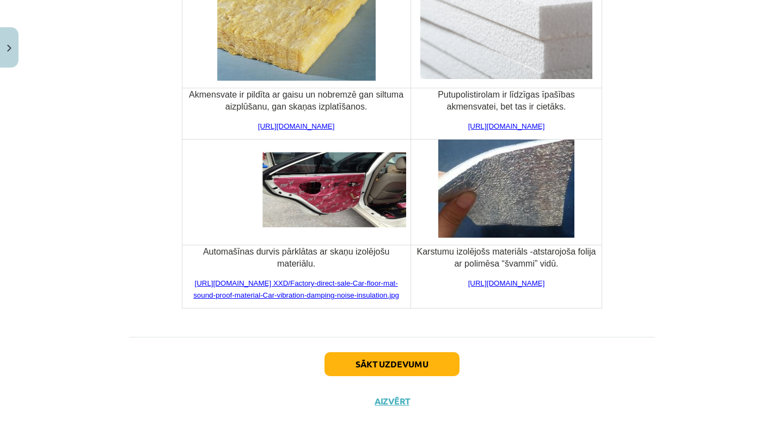
scroll to position [4082, 0]
click at [375, 366] on button "Sākt uzdevumu" at bounding box center [392, 364] width 135 height 24
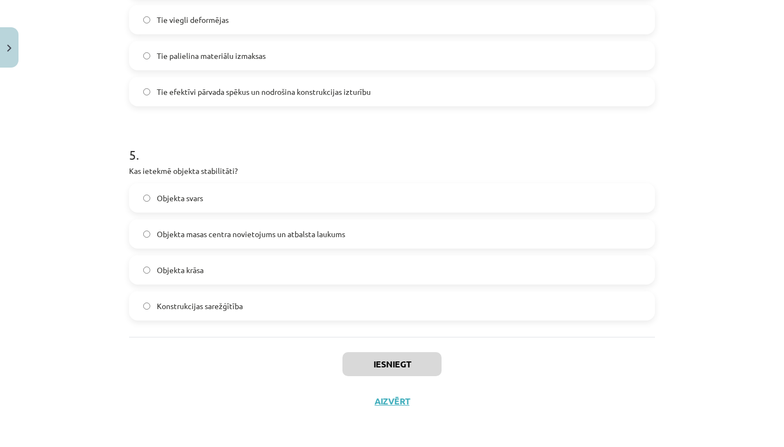
scroll to position [947, 0]
click at [392, 402] on button "Aizvērt" at bounding box center [391, 400] width 41 height 11
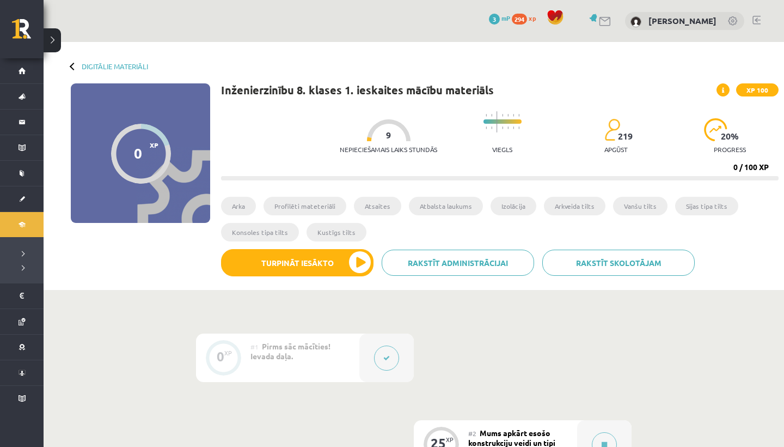
scroll to position [0, 0]
click at [117, 64] on link "Digitālie materiāli" at bounding box center [115, 66] width 66 height 8
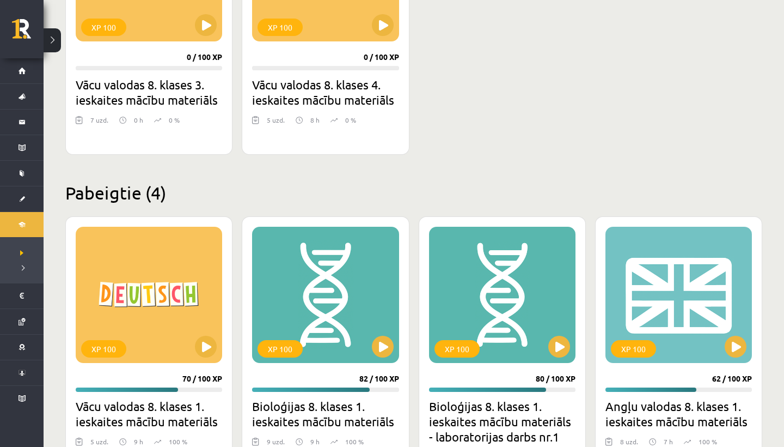
scroll to position [1594, 0]
